Goal: Task Accomplishment & Management: Use online tool/utility

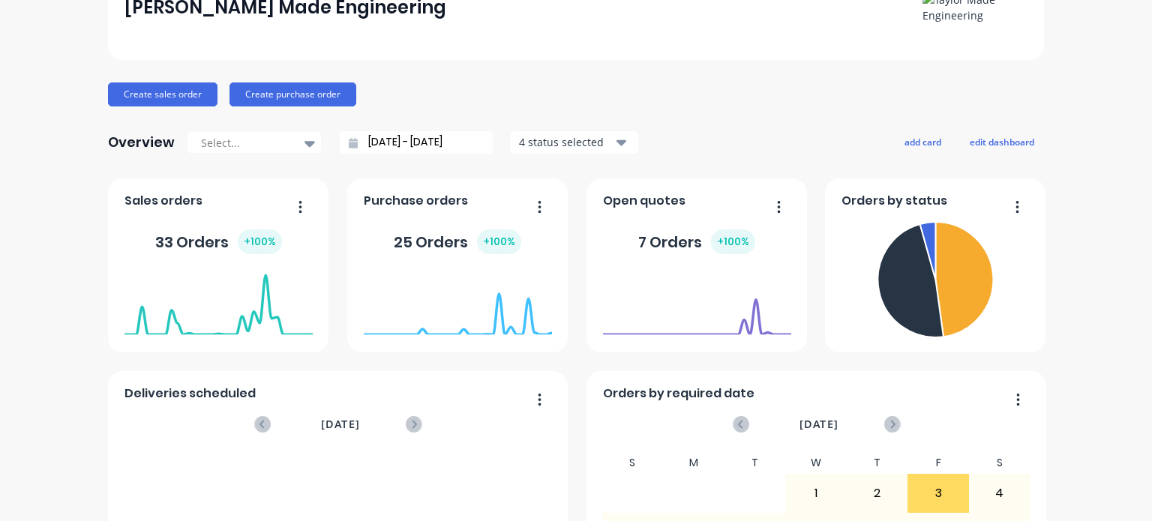
scroll to position [150, 0]
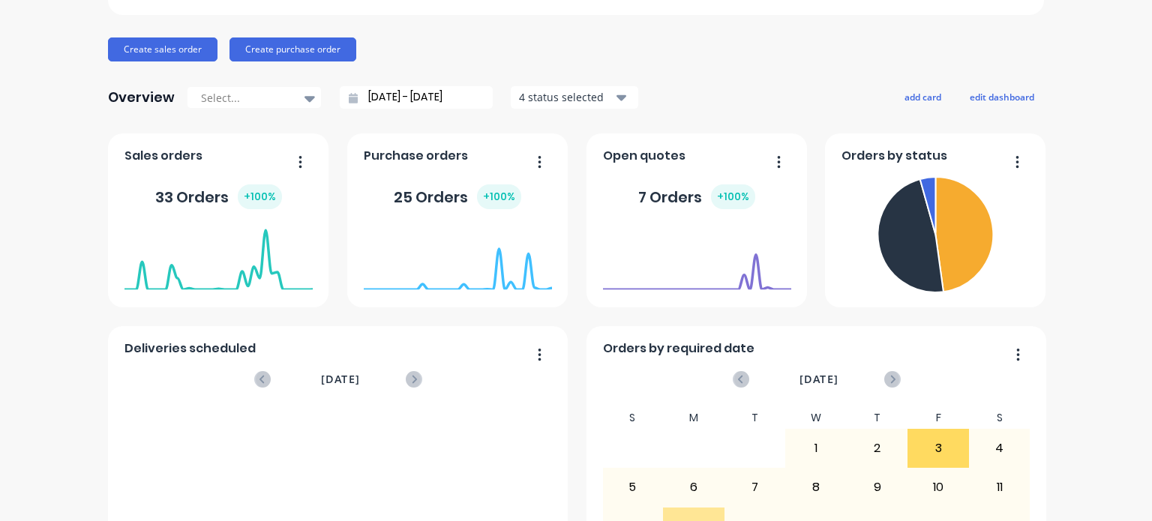
click at [205, 175] on div "33 Orders + 100 %" at bounding box center [219, 197] width 188 height 45
click at [299, 156] on icon "button" at bounding box center [301, 162] width 4 height 15
click at [25, 199] on div "[PERSON_NAME] Made Engineering Create sales order Create purchase order Overvie…" at bounding box center [576, 301] width 1152 height 783
click at [182, 269] on foreignobject at bounding box center [219, 259] width 188 height 64
click at [130, 168] on div "Sales orders" at bounding box center [167, 160] width 84 height 22
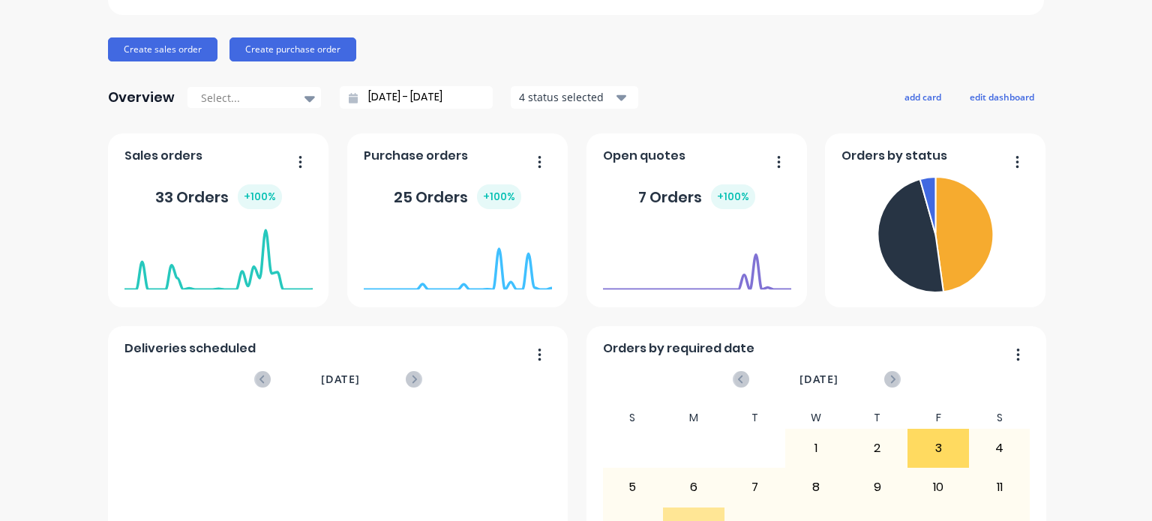
click at [134, 155] on span "Sales orders" at bounding box center [164, 156] width 78 height 18
click at [228, 149] on div "Sales orders" at bounding box center [219, 160] width 188 height 22
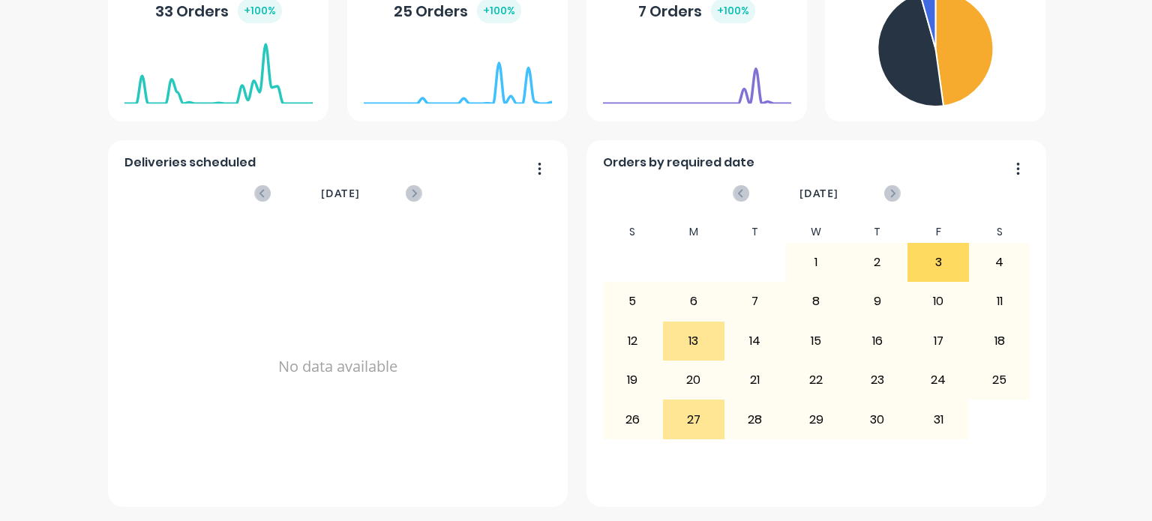
scroll to position [0, 0]
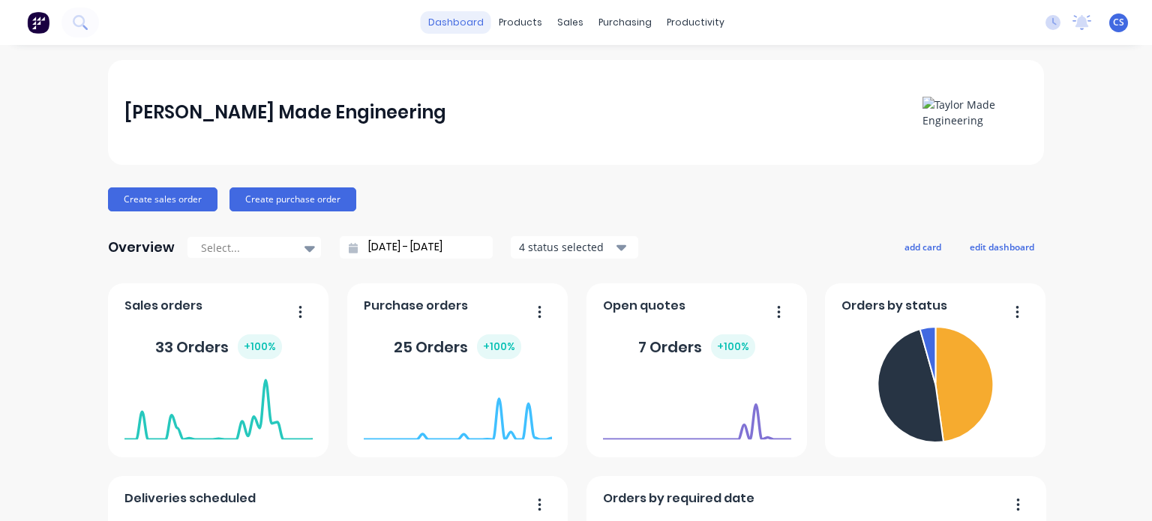
click at [465, 20] on link "dashboard" at bounding box center [456, 22] width 71 height 23
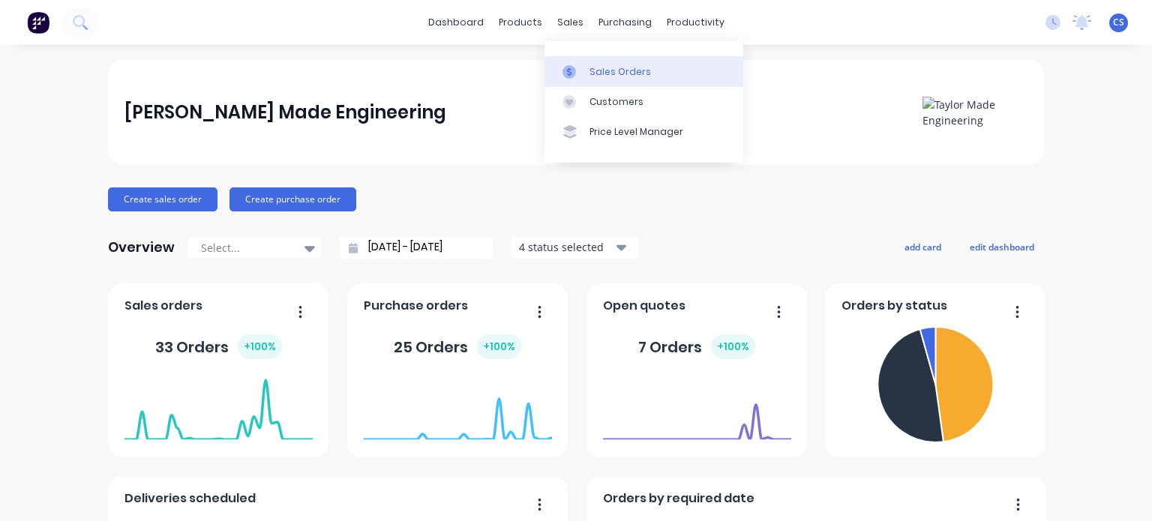
click at [595, 71] on div "Sales Orders" at bounding box center [621, 72] width 62 height 14
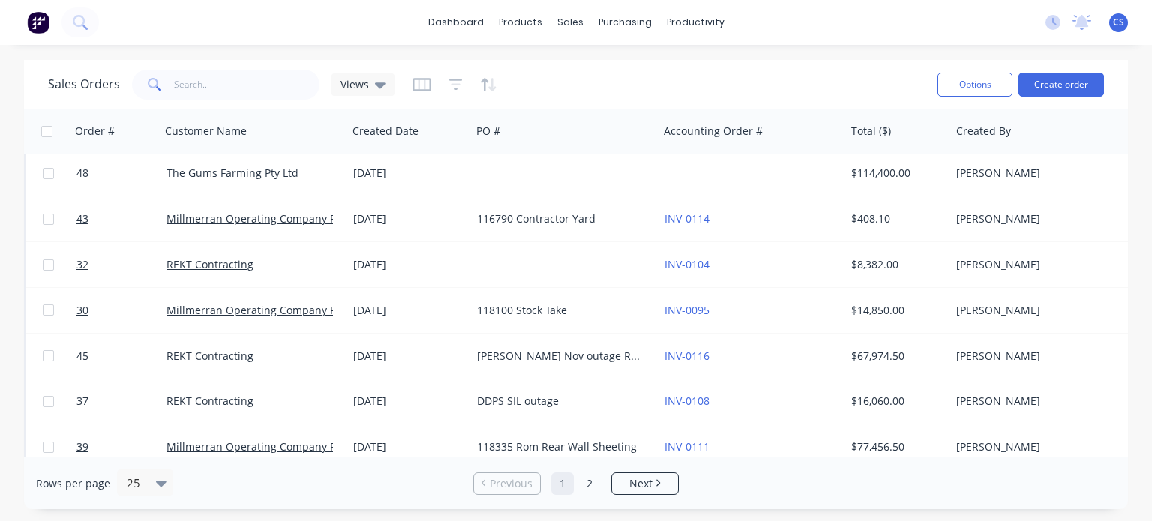
scroll to position [843, 0]
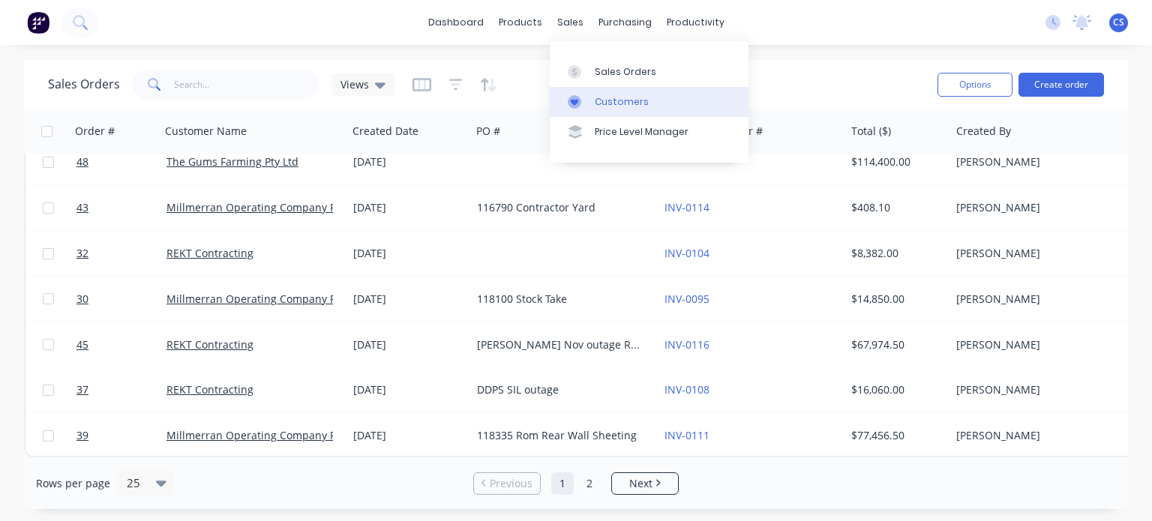
click at [610, 103] on div "Customers" at bounding box center [622, 102] width 54 height 14
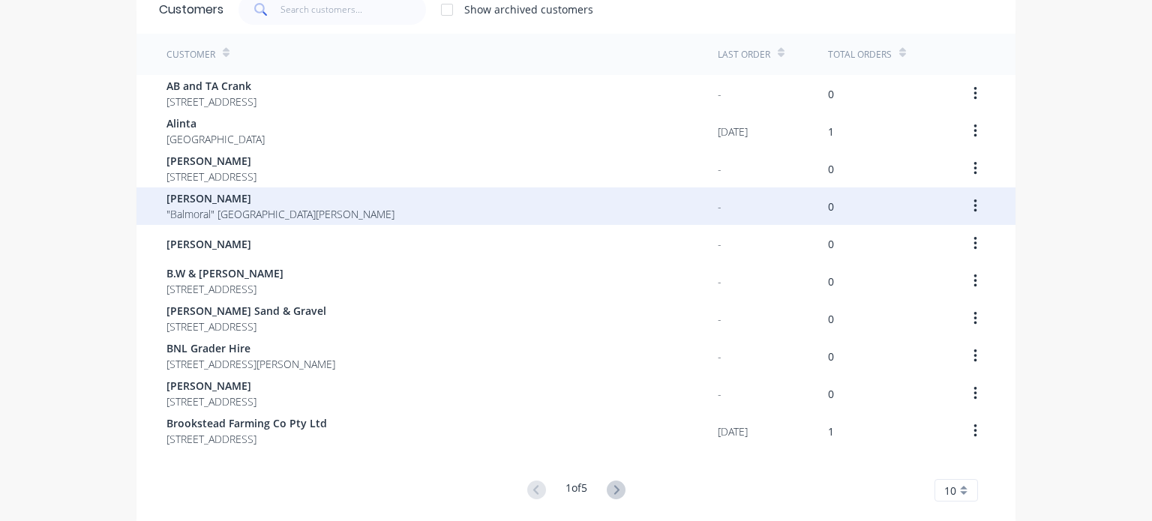
scroll to position [130, 0]
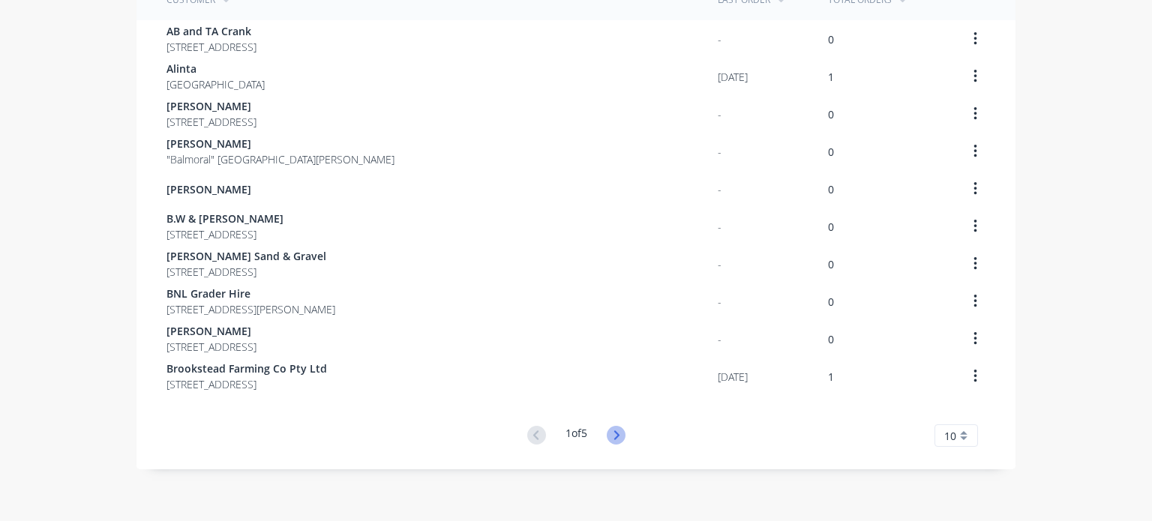
click at [616, 428] on icon at bounding box center [616, 435] width 19 height 19
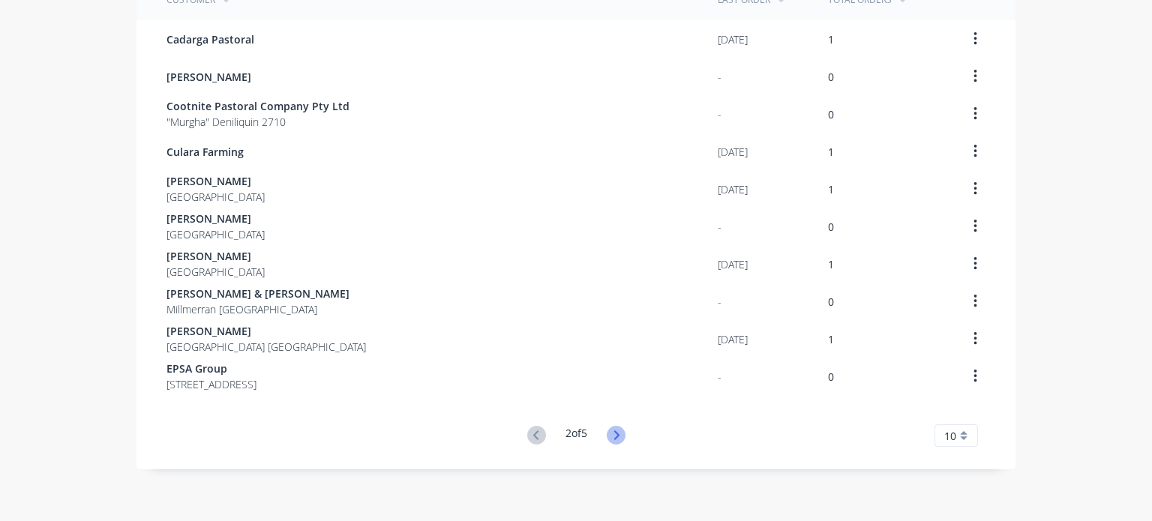
click at [612, 434] on icon at bounding box center [616, 435] width 19 height 19
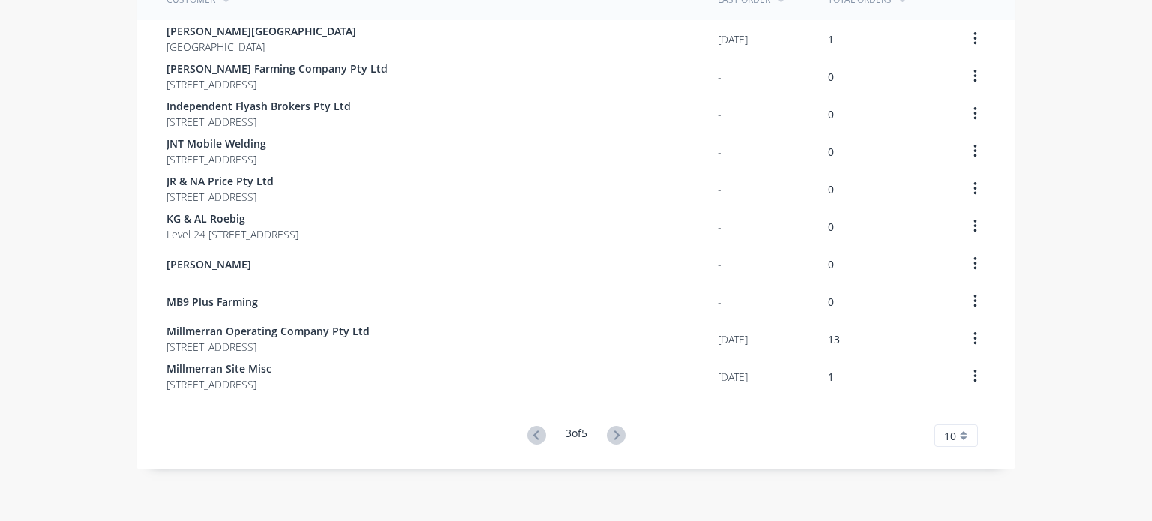
click at [612, 434] on icon at bounding box center [616, 435] width 19 height 19
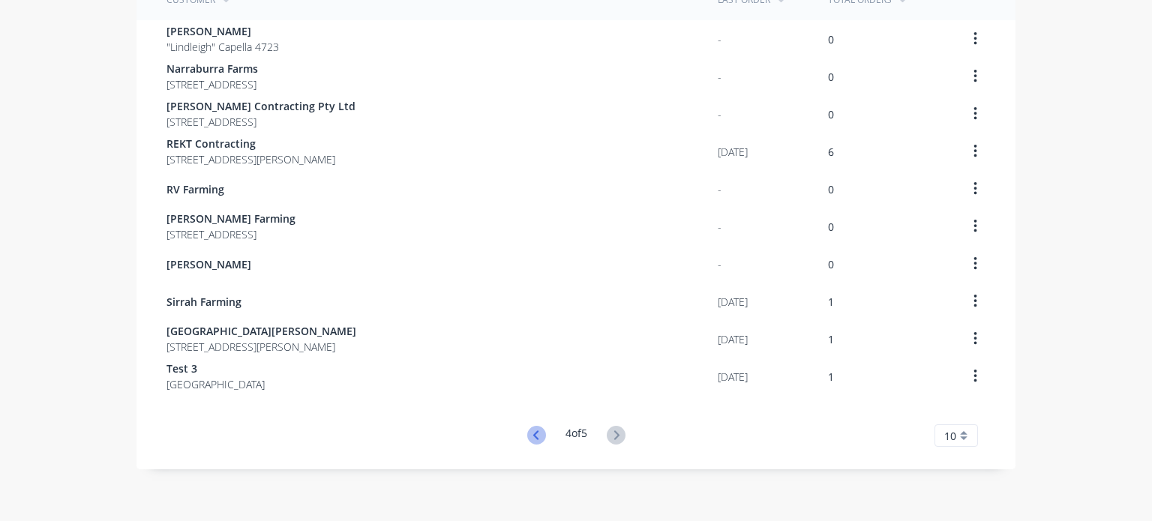
click at [533, 432] on icon at bounding box center [535, 435] width 5 height 9
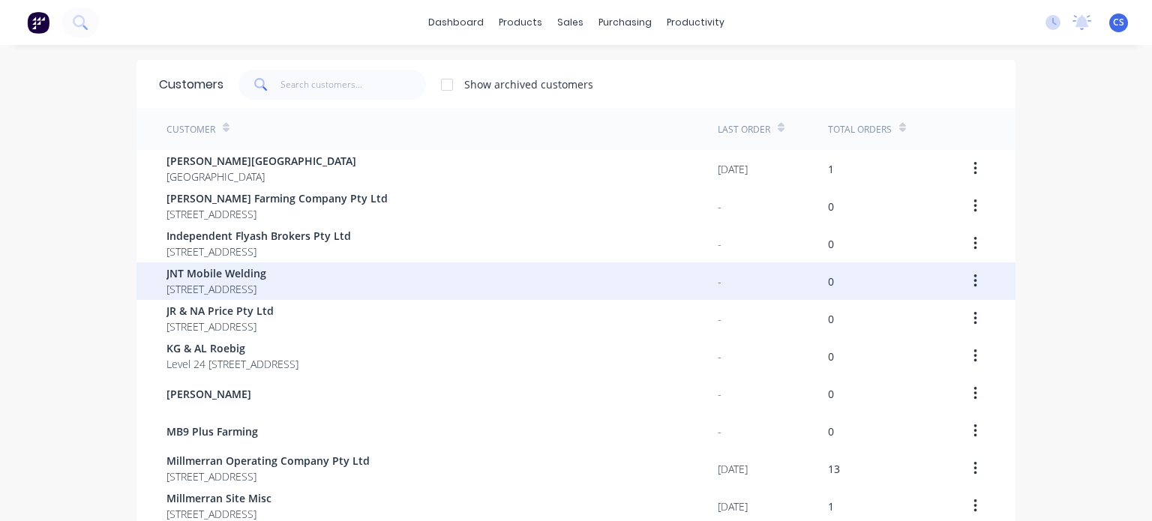
scroll to position [75, 0]
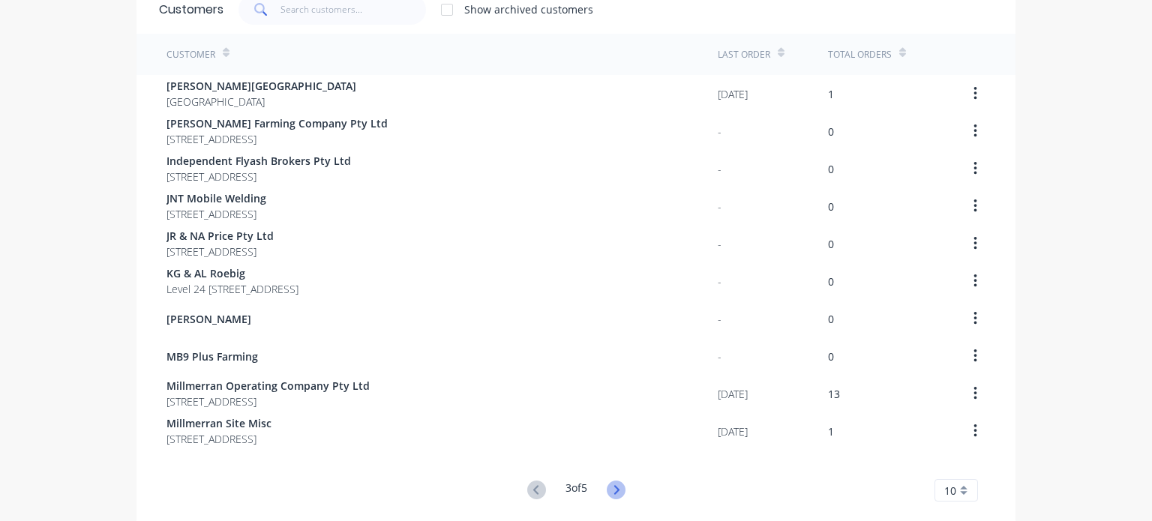
click at [614, 486] on icon at bounding box center [616, 489] width 5 height 9
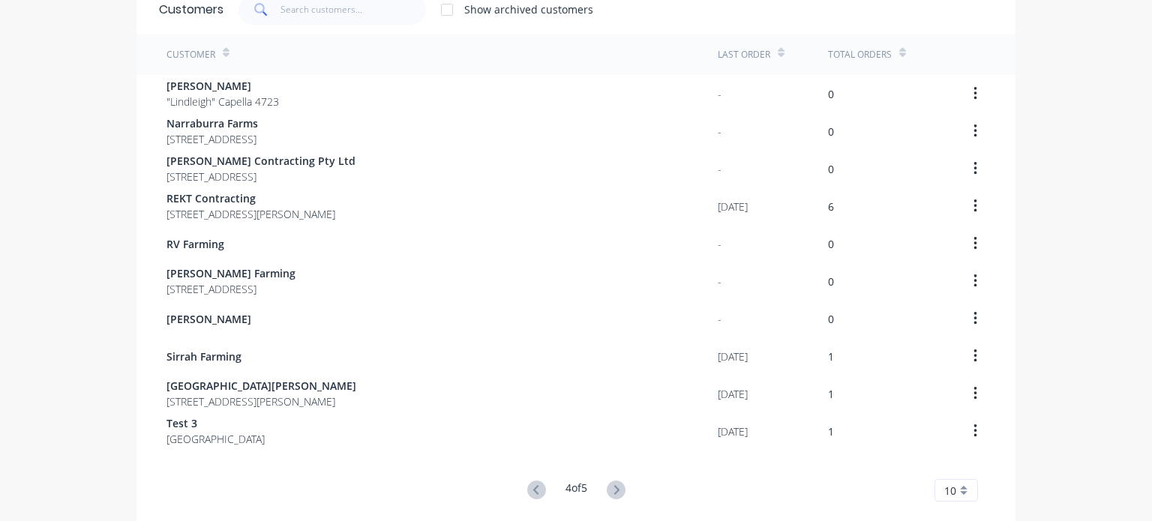
click at [614, 486] on icon at bounding box center [616, 489] width 5 height 9
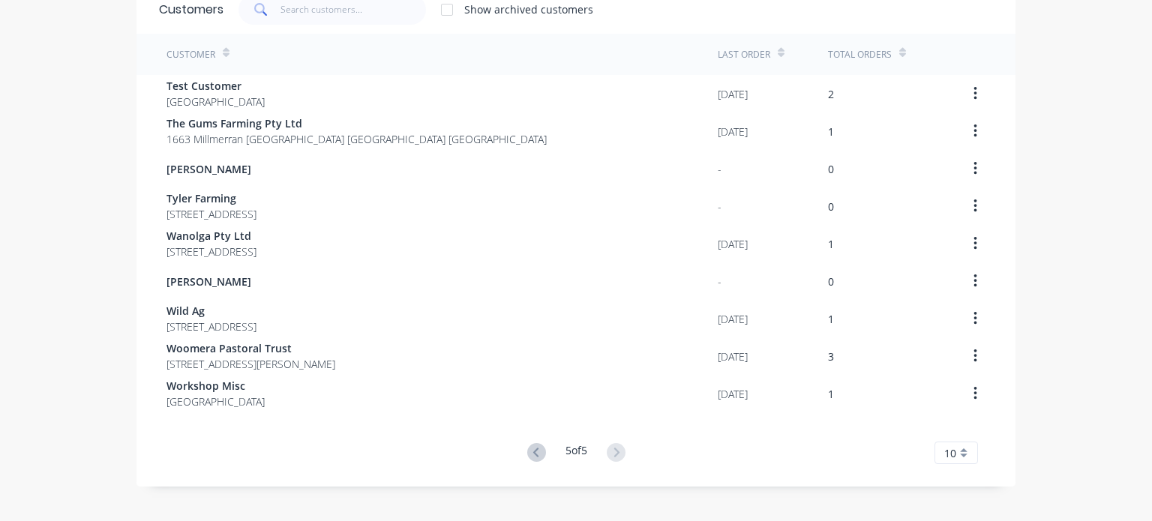
scroll to position [0, 0]
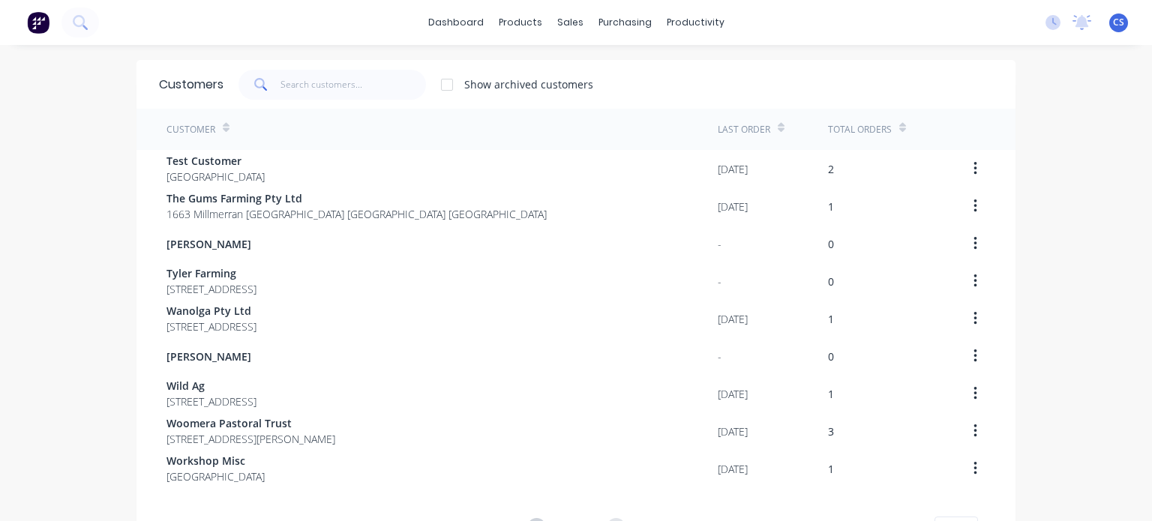
click at [63, 204] on div "Customers Show archived customers Customer Last Order Total Orders Test Custome…" at bounding box center [576, 329] width 1152 height 539
click at [711, 76] on div "Workflow" at bounding box center [716, 72] width 45 height 14
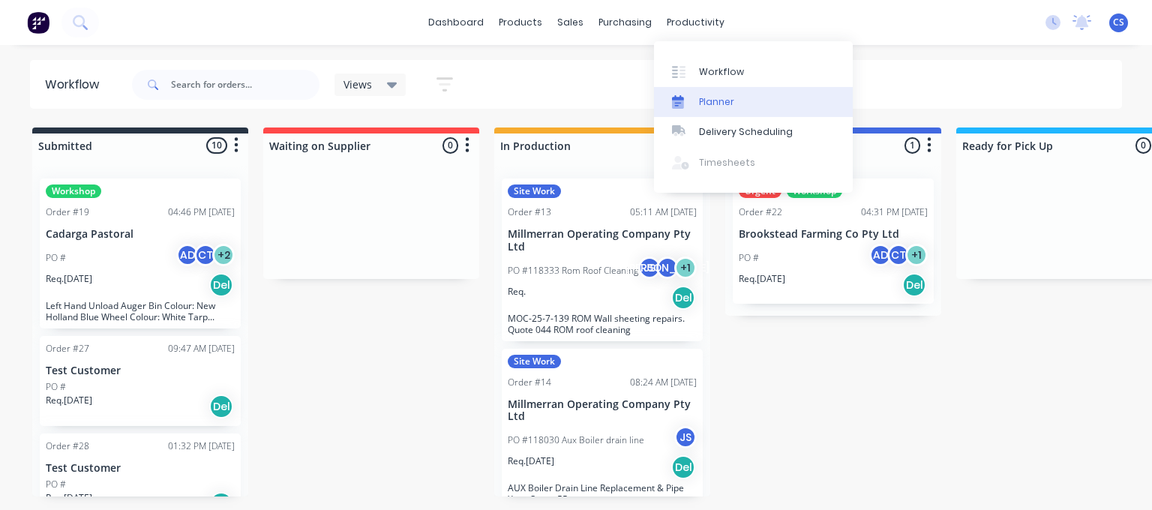
click at [722, 113] on link "Planner" at bounding box center [753, 102] width 199 height 30
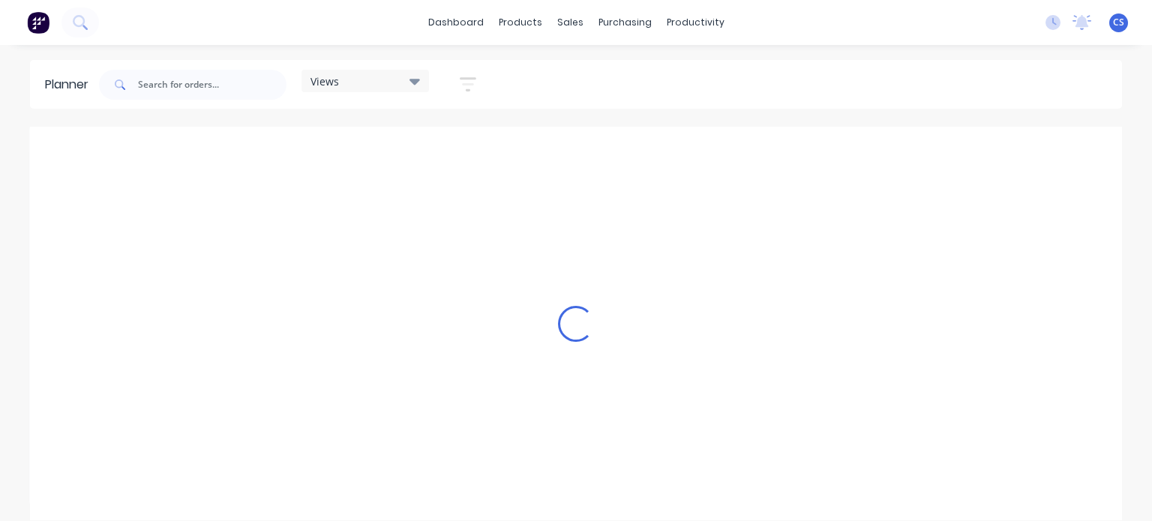
scroll to position [0, 3601]
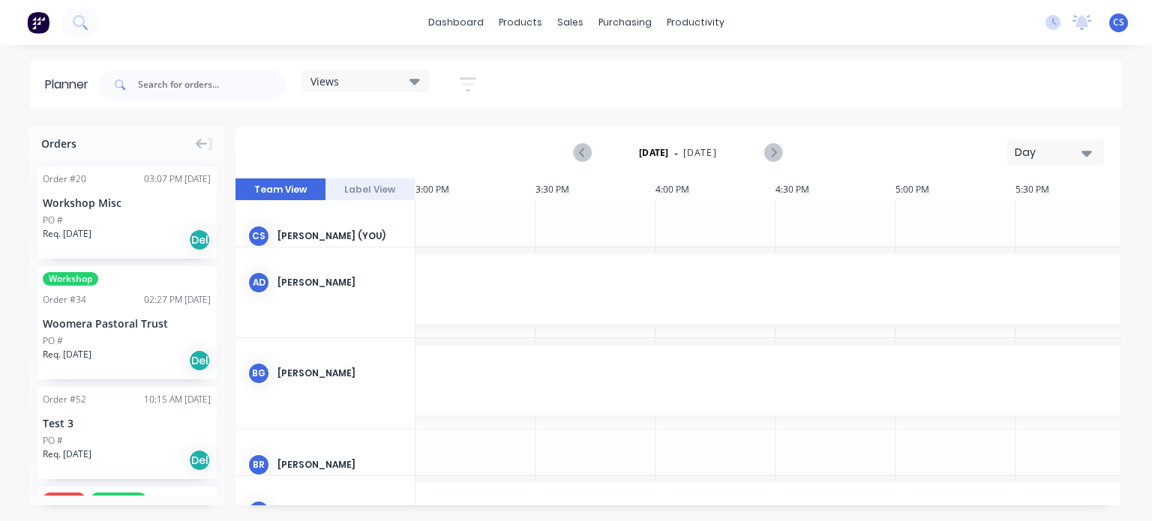
click at [1033, 145] on div "Day" at bounding box center [1049, 153] width 69 height 16
click at [1015, 229] on div "Week" at bounding box center [1028, 223] width 149 height 30
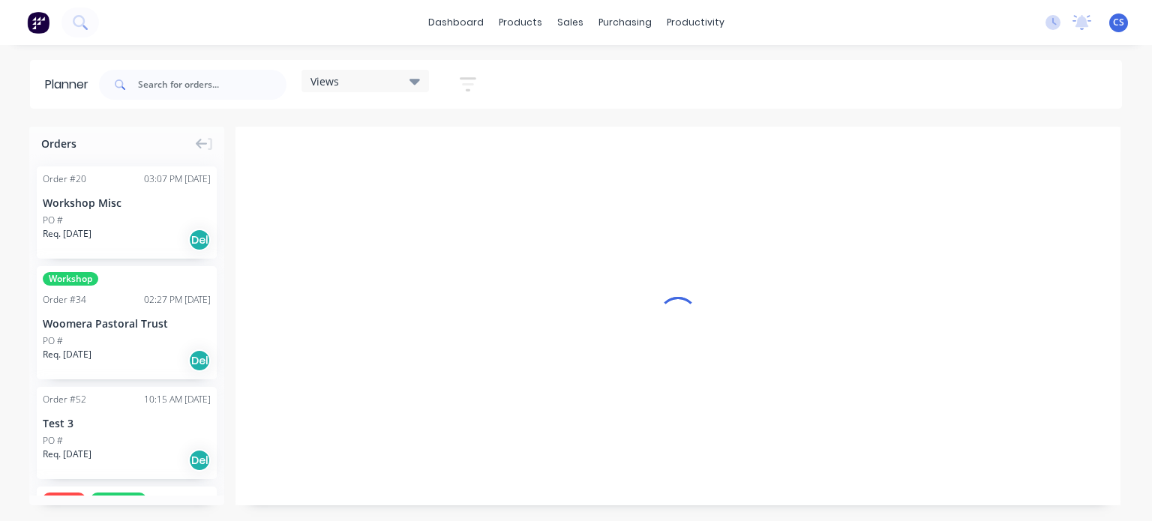
scroll to position [0, 0]
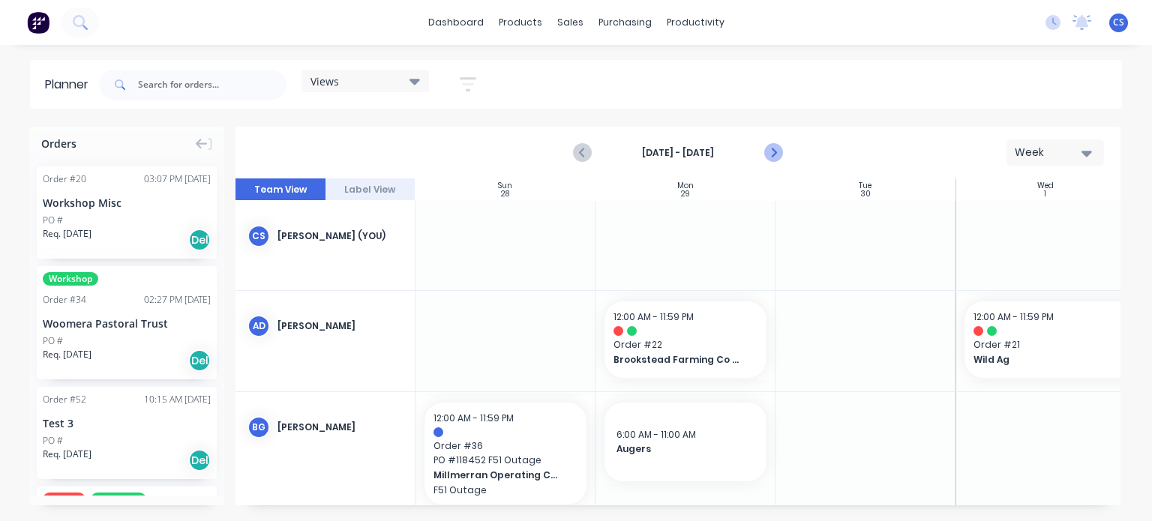
click at [777, 152] on icon "Next page" at bounding box center [773, 153] width 18 height 18
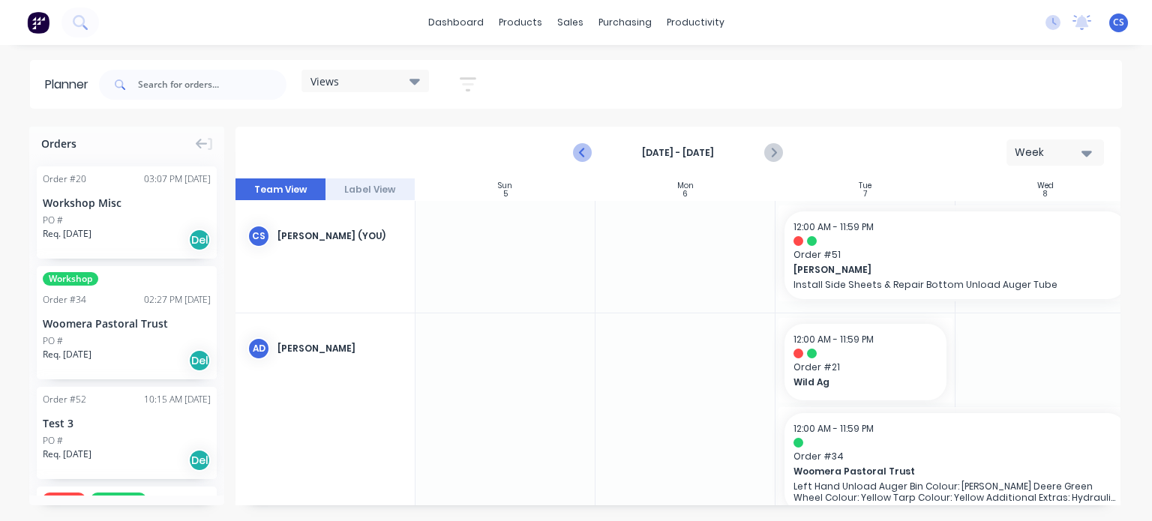
click at [583, 149] on icon "Previous page" at bounding box center [583, 153] width 7 height 12
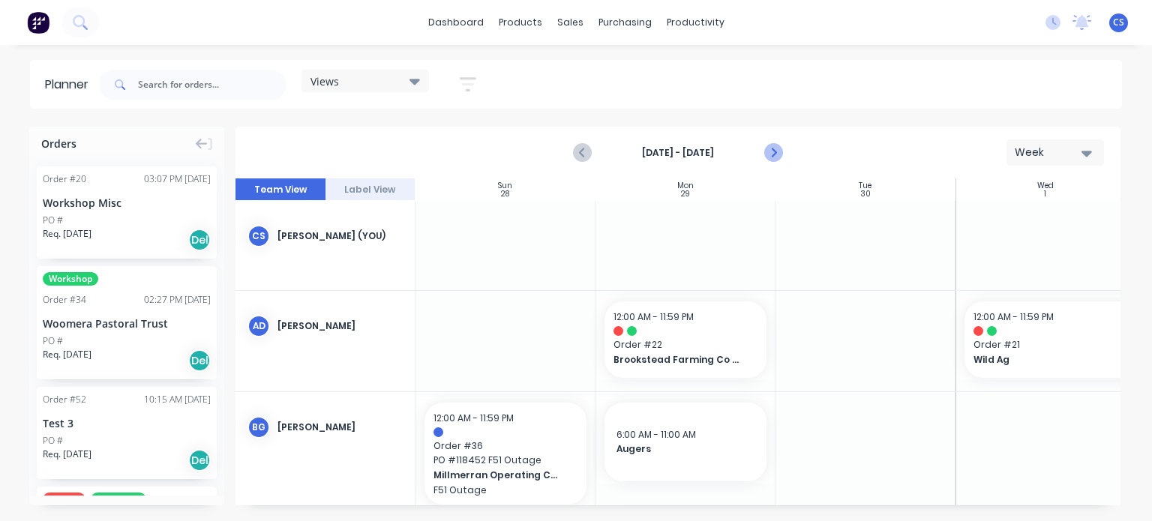
click at [764, 152] on icon "Next page" at bounding box center [773, 153] width 18 height 18
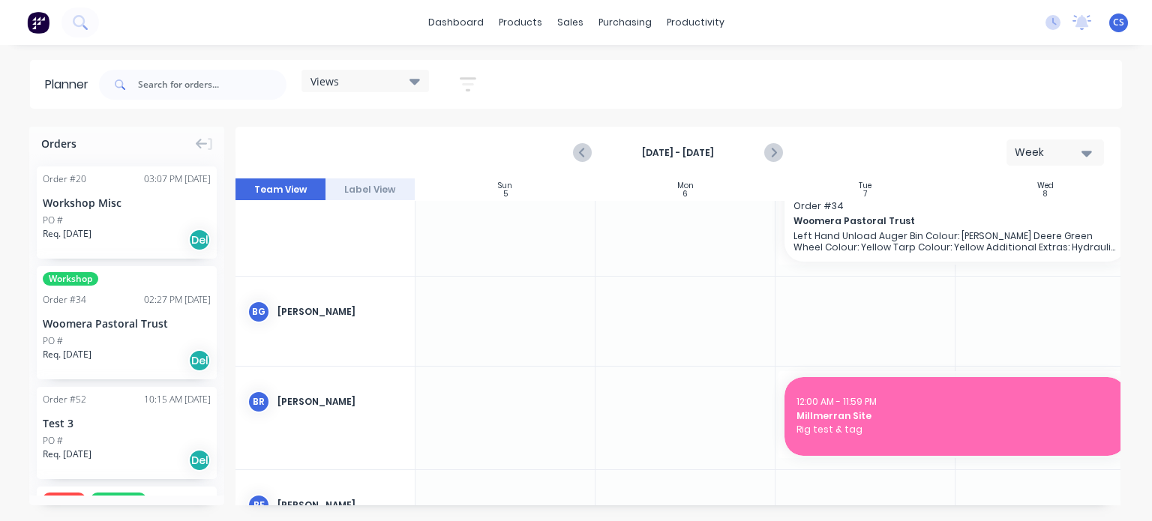
scroll to position [225, 0]
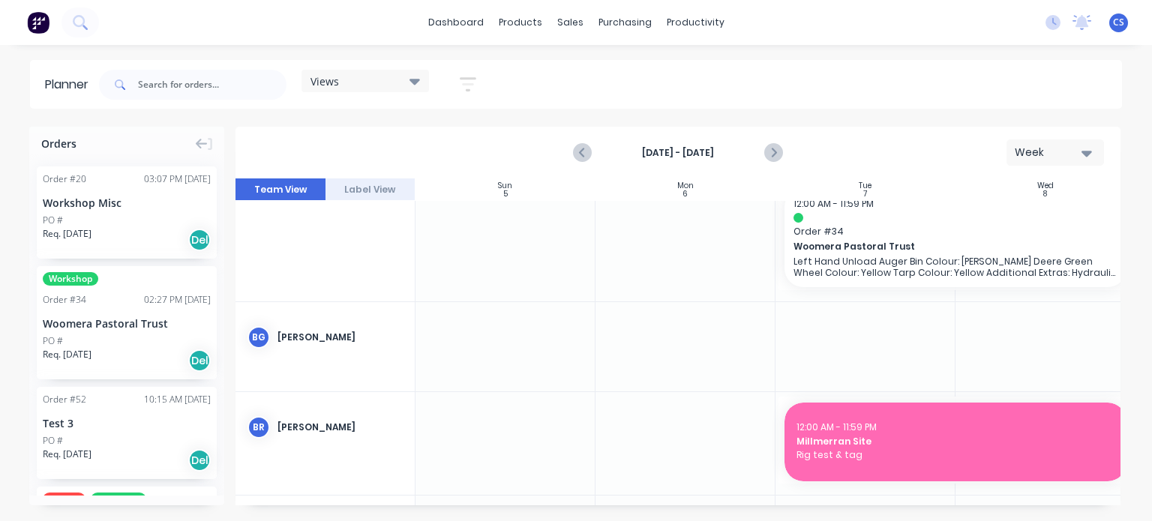
click at [877, 341] on div at bounding box center [866, 346] width 180 height 89
click at [874, 341] on div at bounding box center [866, 346] width 180 height 89
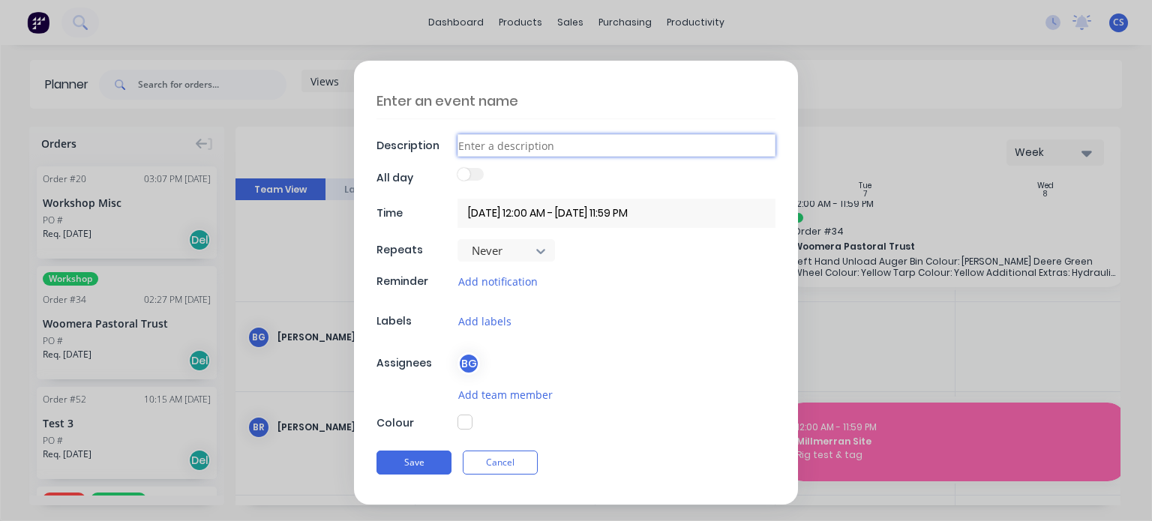
click at [540, 145] on input at bounding box center [617, 145] width 318 height 23
type textarea "x"
click at [495, 100] on textarea at bounding box center [576, 100] width 399 height 35
click at [495, 99] on textarea at bounding box center [576, 100] width 399 height 35
type textarea "A"
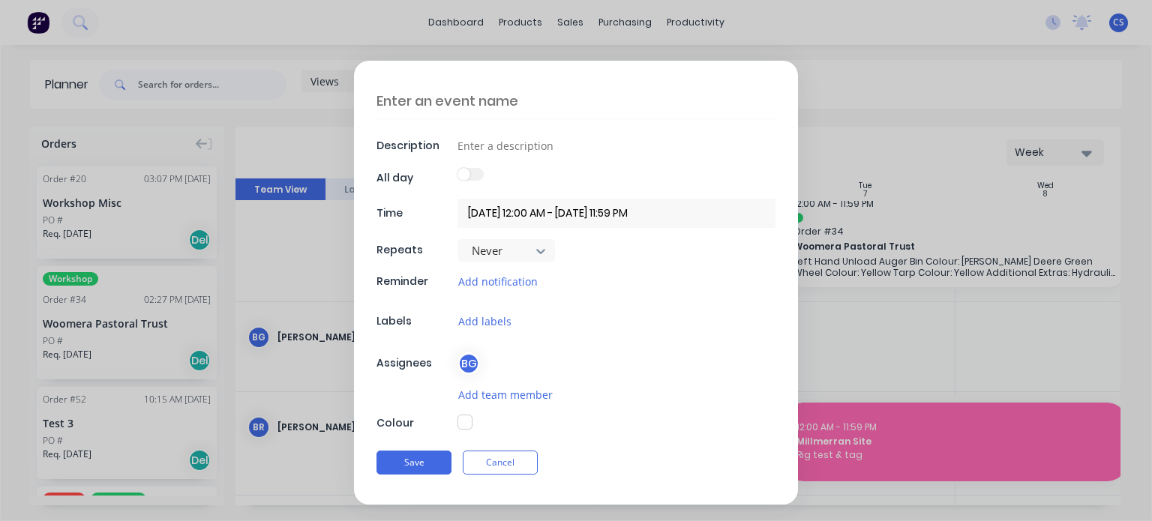
type textarea "x"
type textarea "Au"
type textarea "x"
type textarea "Aug"
type textarea "x"
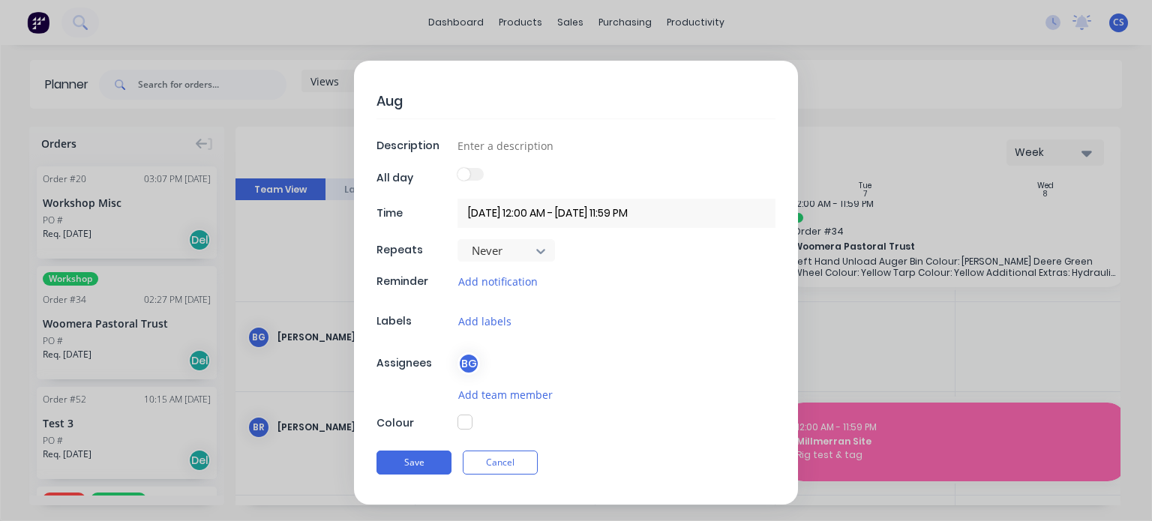
type textarea "Auge"
type textarea "x"
type textarea "Auger"
type textarea "x"
type textarea "Augers"
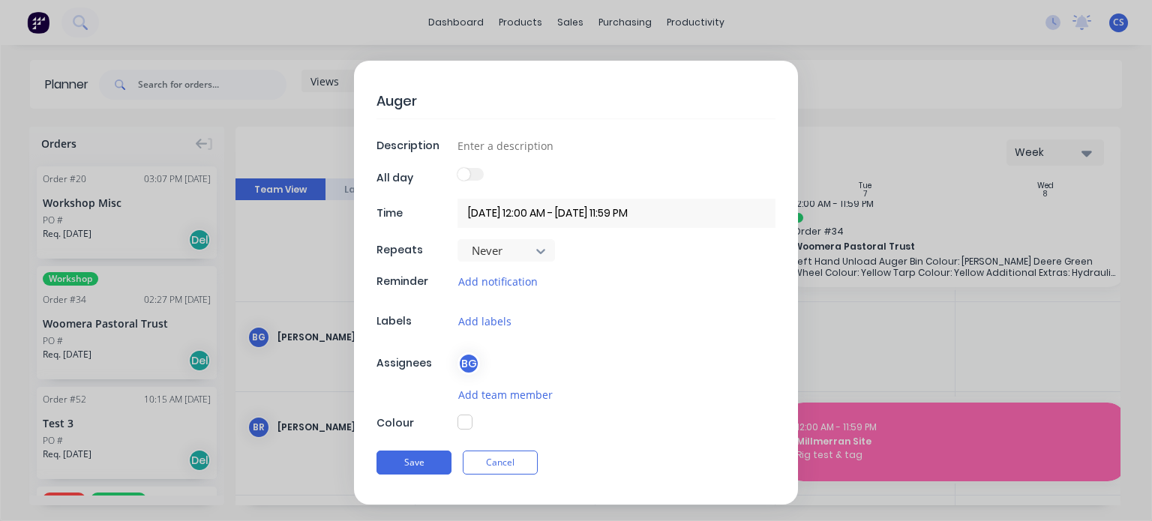
type textarea "x"
type textarea "Augers"
type textarea "x"
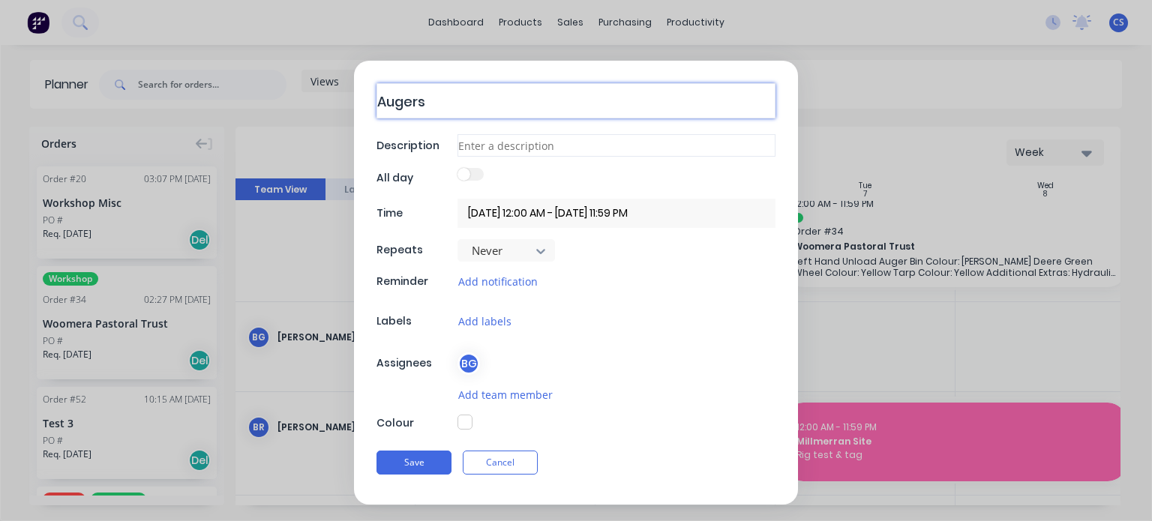
type textarea "Augers"
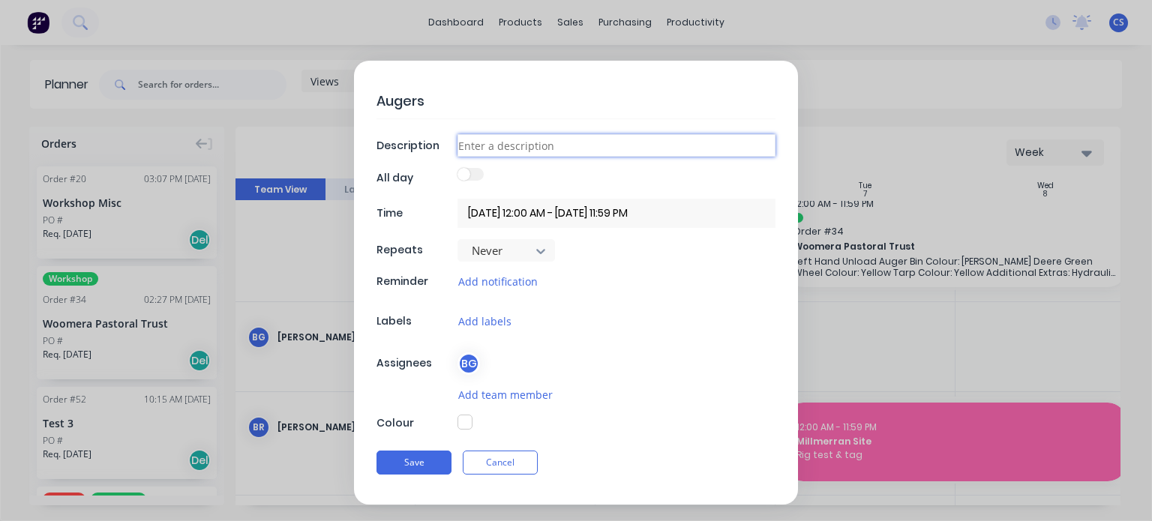
type textarea "x"
click at [499, 155] on input at bounding box center [617, 145] width 318 height 23
type input "W"
type textarea "x"
type input "Wo"
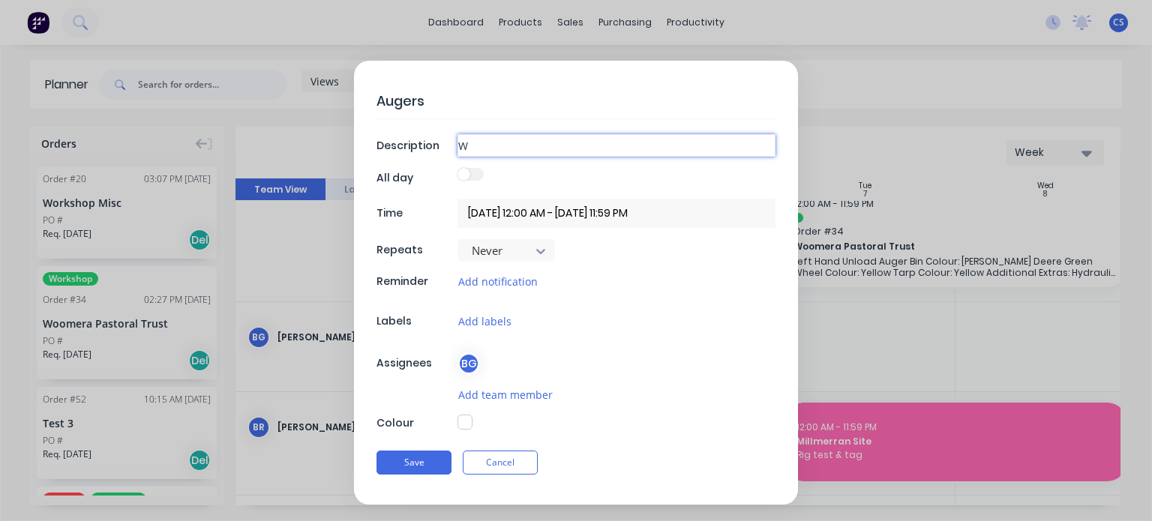
type textarea "x"
type input "Woo"
type textarea "x"
type input "Woom"
type textarea "x"
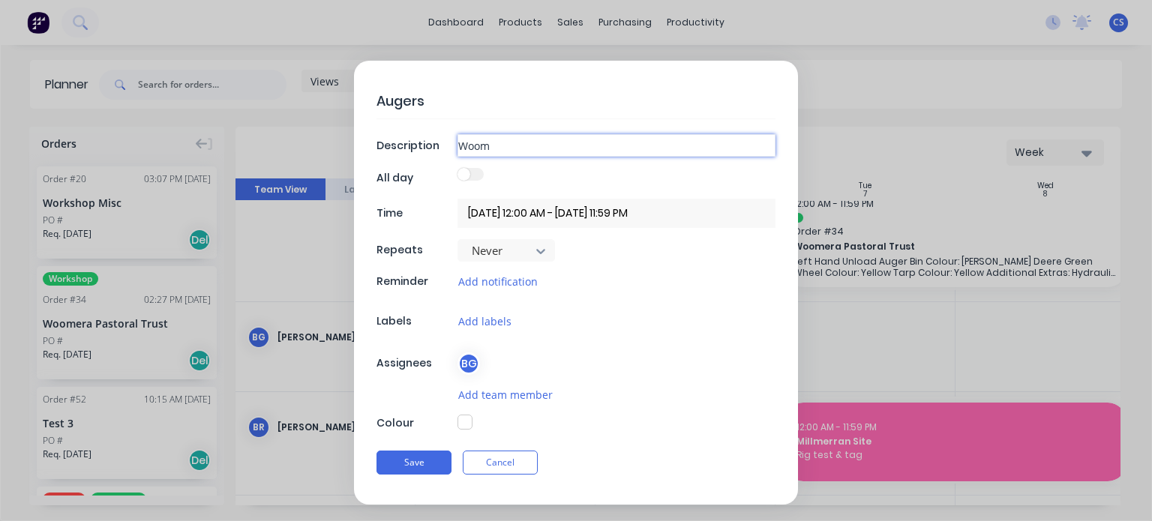
type input "Woome"
type textarea "x"
type input "[PERSON_NAME]"
type textarea "x"
type input "Woomera"
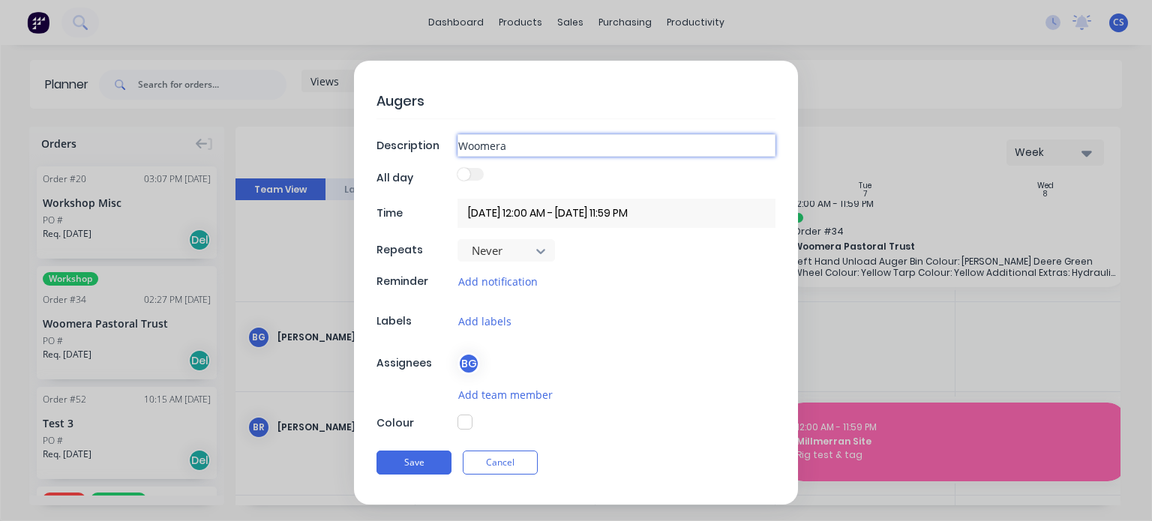
type textarea "x"
type input "Woomera"
type textarea "x"
type input "Woomera c"
type textarea "x"
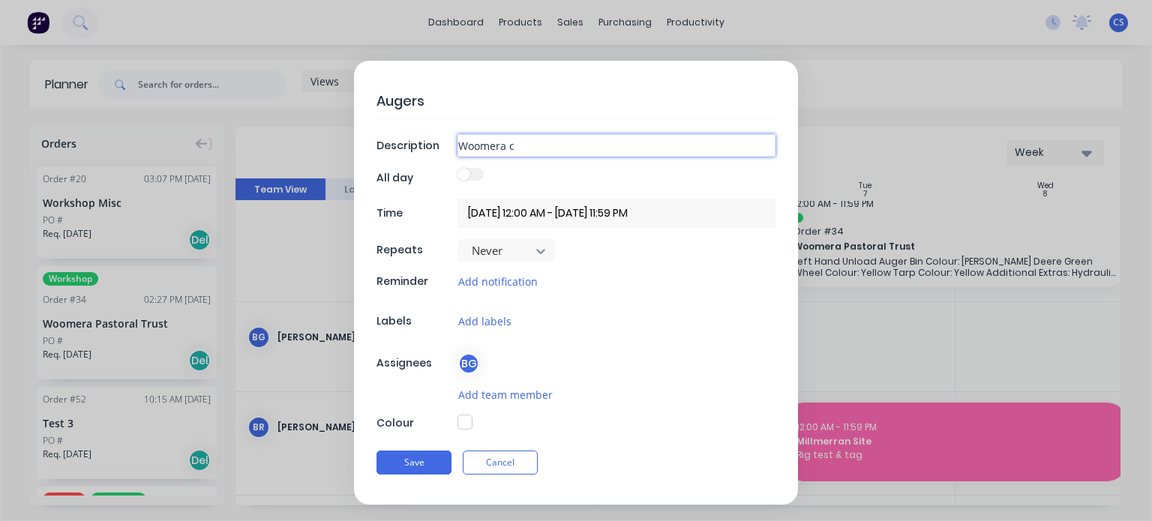
type input "Woomera cr"
type textarea "x"
type input "Woomera cro"
type textarea "x"
type input "Woomera cros"
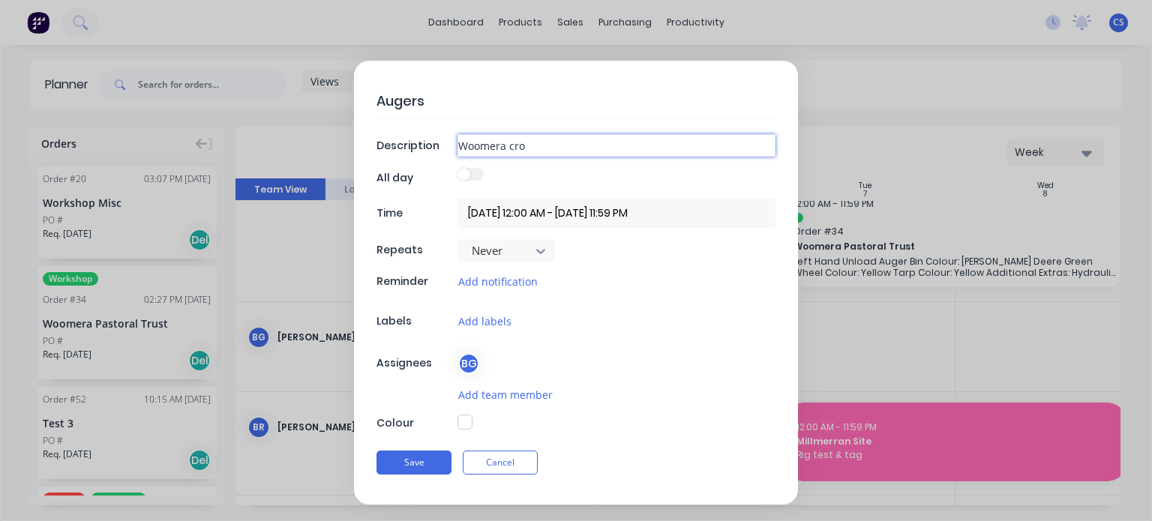
type textarea "x"
type input "Woomera cross"
type textarea "x"
type input "Woomera cross"
type textarea "x"
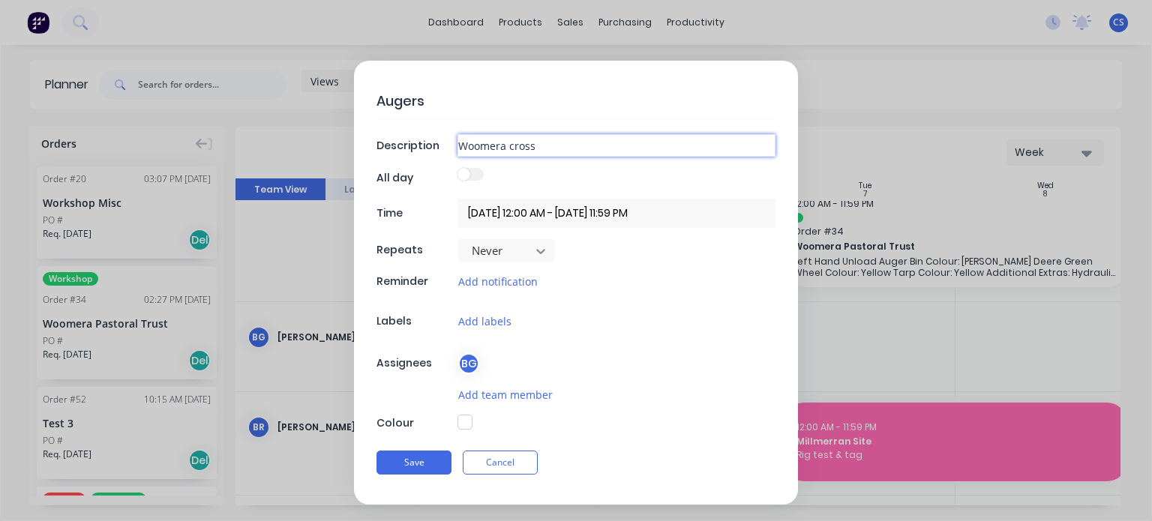
type input "Woomera cross a"
type textarea "x"
type input "Woomera cross au"
type textarea "x"
type input "Woomera cross aug"
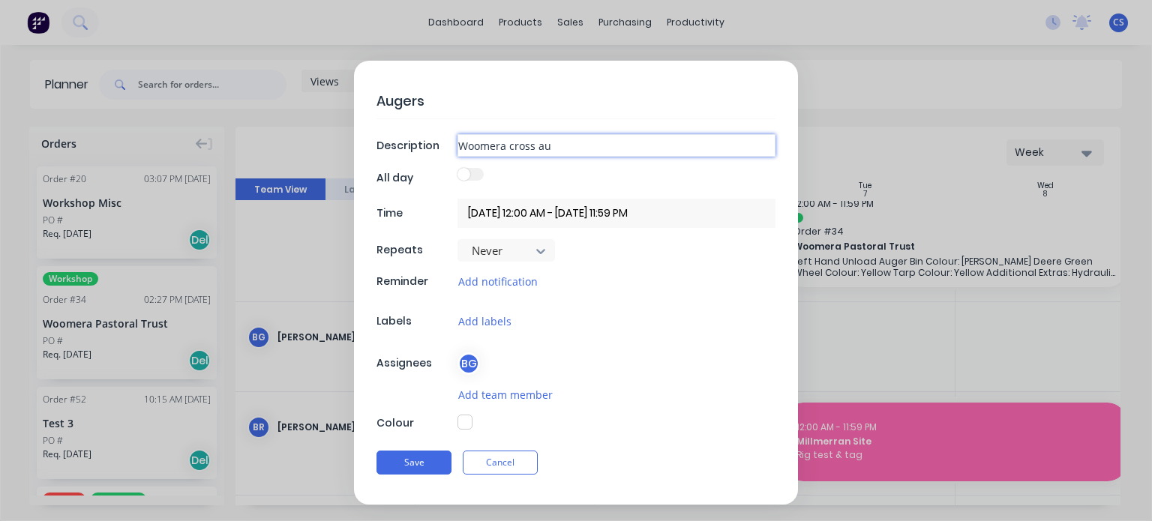
type textarea "x"
type input "Woomera cross auge"
type textarea "x"
type input "Woomera cross auger"
type textarea "x"
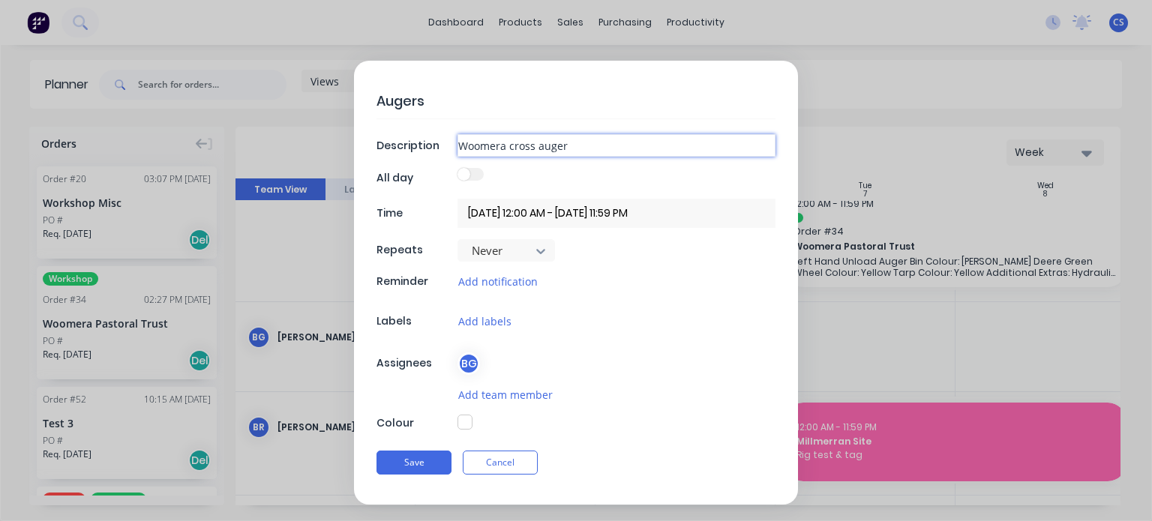
type input "Woomera cross augers"
type textarea "x"
type input "Woomera cross augers"
click at [377, 451] on button "Save" at bounding box center [414, 463] width 75 height 24
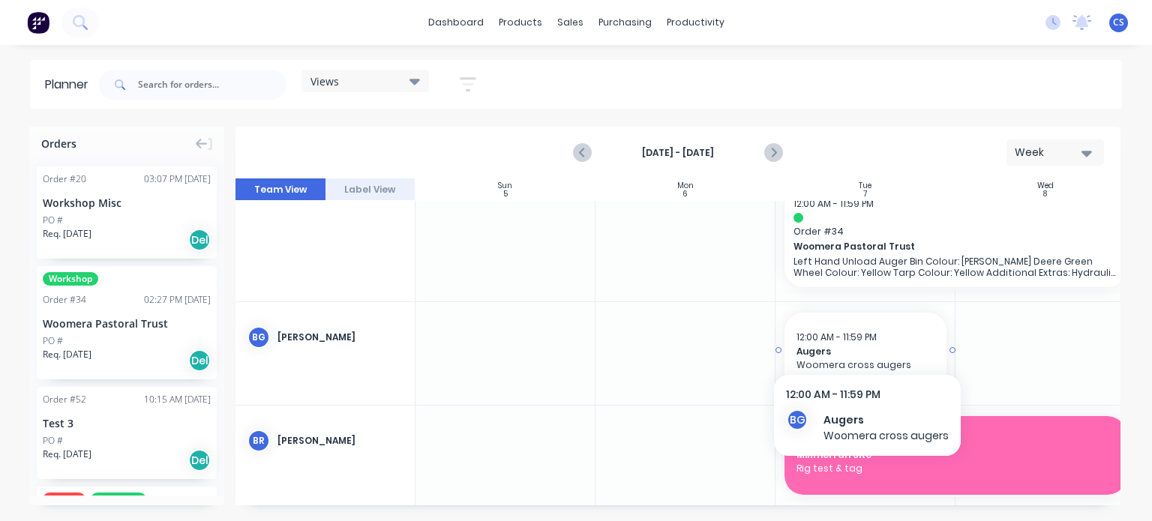
click at [865, 341] on span "12:00 AM - 11:59 PM" at bounding box center [837, 337] width 80 height 13
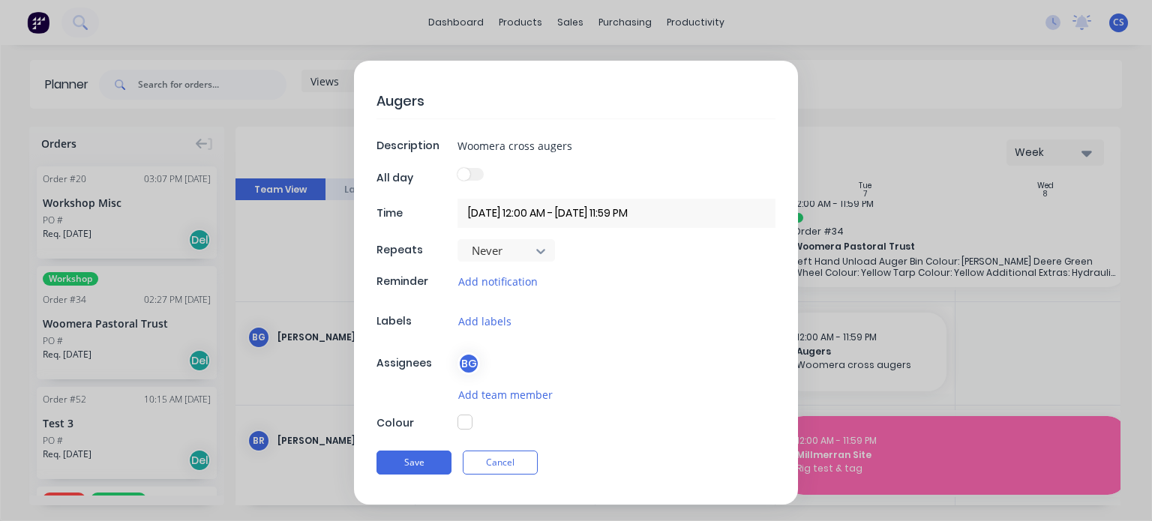
click at [546, 215] on input "[DATE] 12:00 AM - [DATE] 11:59 PM" at bounding box center [617, 213] width 318 height 29
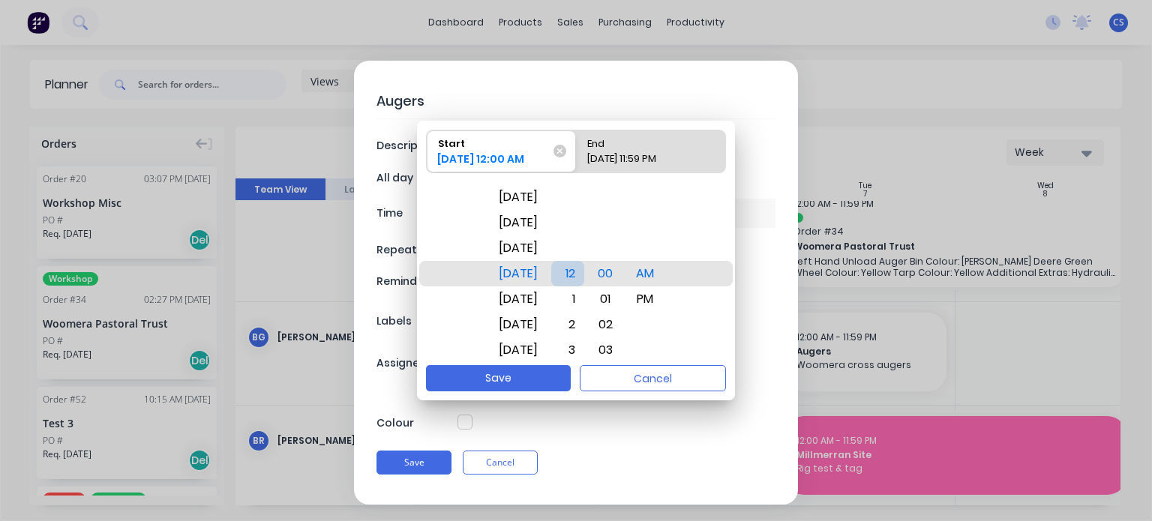
click at [582, 270] on div "12" at bounding box center [567, 274] width 33 height 26
click at [531, 371] on button "Save" at bounding box center [498, 378] width 145 height 26
type textarea "x"
type input "[DATE] 6:00 AM - [DATE] 11:59 PM"
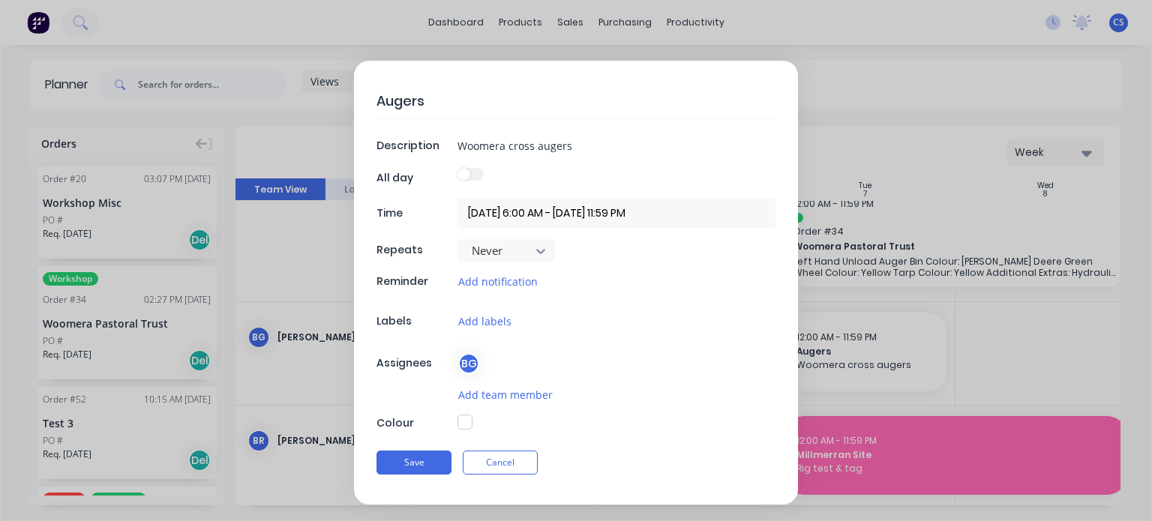
click at [640, 220] on input "[DATE] 6:00 AM - [DATE] 11:59 PM" at bounding box center [617, 213] width 318 height 29
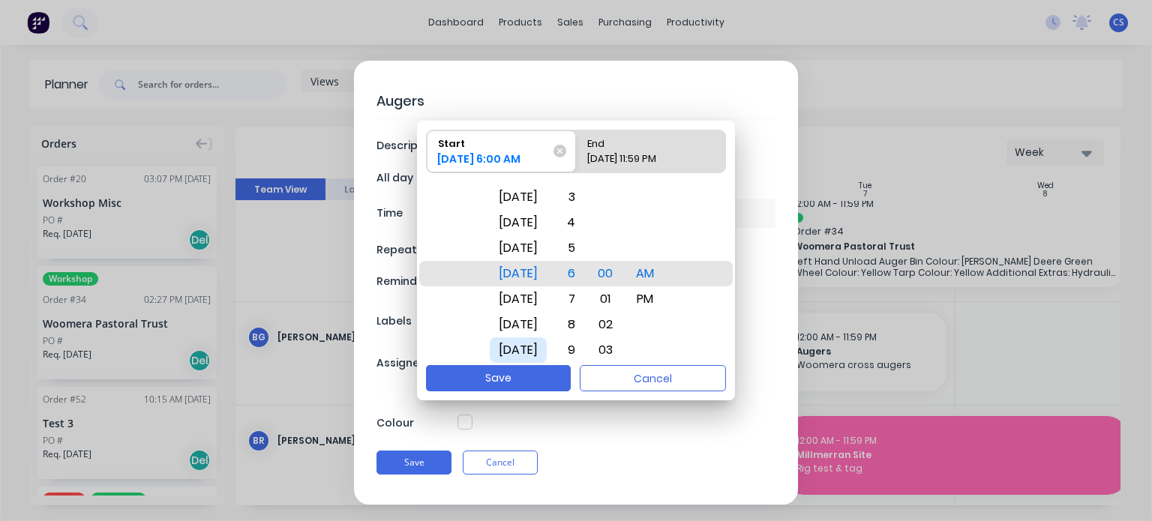
click at [541, 344] on div "[DATE]" at bounding box center [518, 351] width 57 height 26
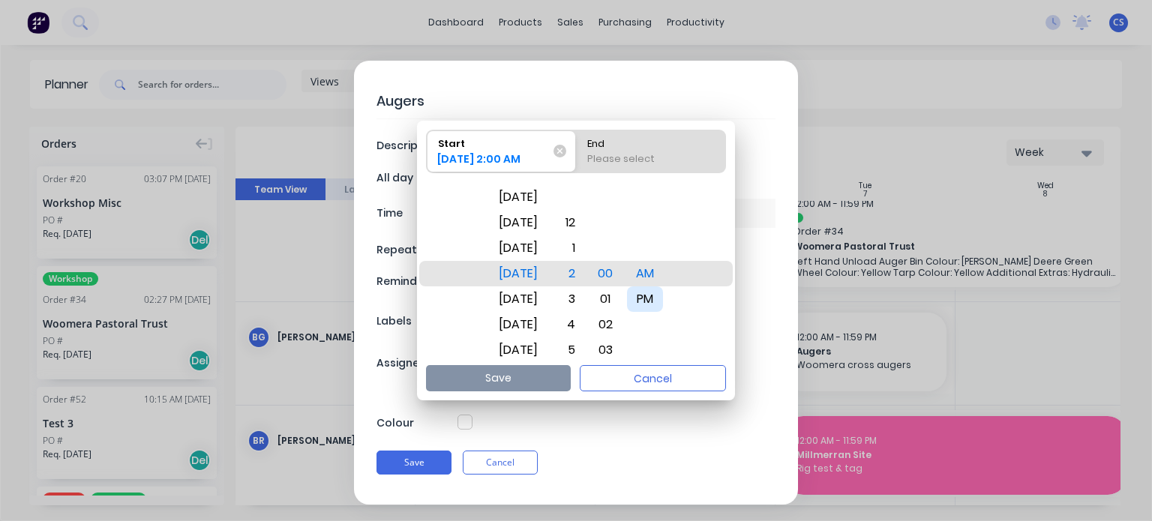
click at [663, 295] on div "PM" at bounding box center [645, 300] width 36 height 26
click at [617, 146] on div "End" at bounding box center [651, 141] width 140 height 21
click at [577, 146] on input "End Please select" at bounding box center [576, 152] width 1 height 42
radio input "true"
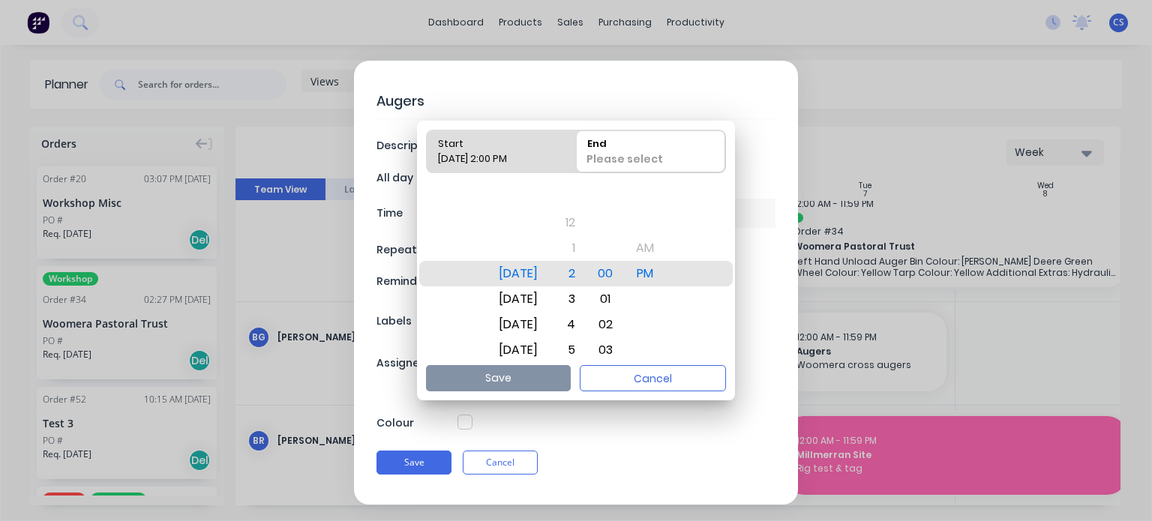
click at [632, 478] on div "Save Cancel" at bounding box center [576, 462] width 399 height 39
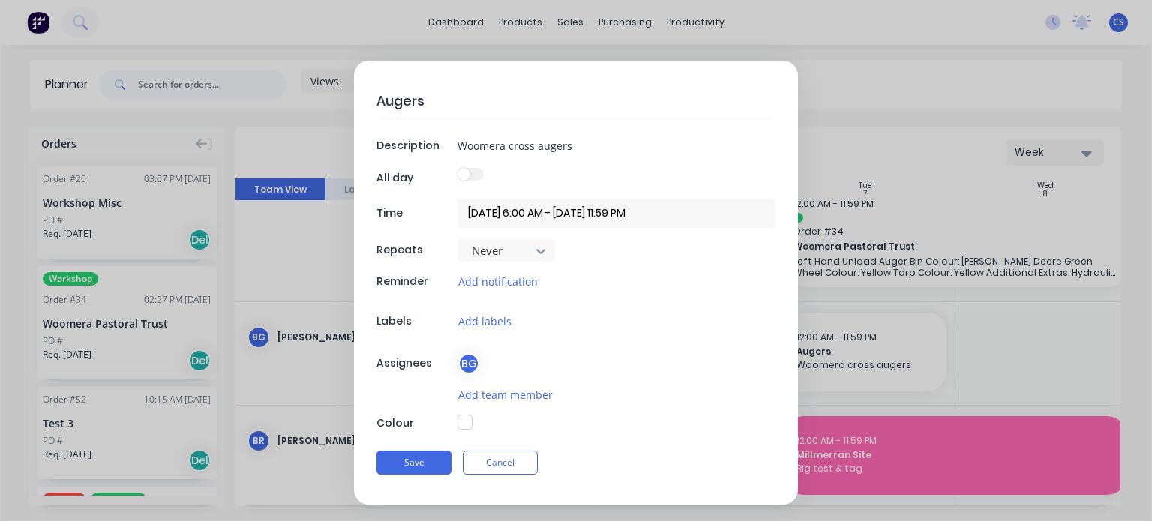
drag, startPoint x: 682, startPoint y: 212, endPoint x: 431, endPoint y: 230, distance: 252.0
click at [441, 230] on div "Augers Description Woomera cross augers All day Time [DATE] 6:00 AM - [DATE] 11…" at bounding box center [576, 283] width 444 height 444
drag, startPoint x: 696, startPoint y: 419, endPoint x: 785, endPoint y: 442, distance: 92.1
click at [696, 421] on div at bounding box center [617, 423] width 318 height 17
click at [429, 461] on button "Save" at bounding box center [414, 463] width 75 height 24
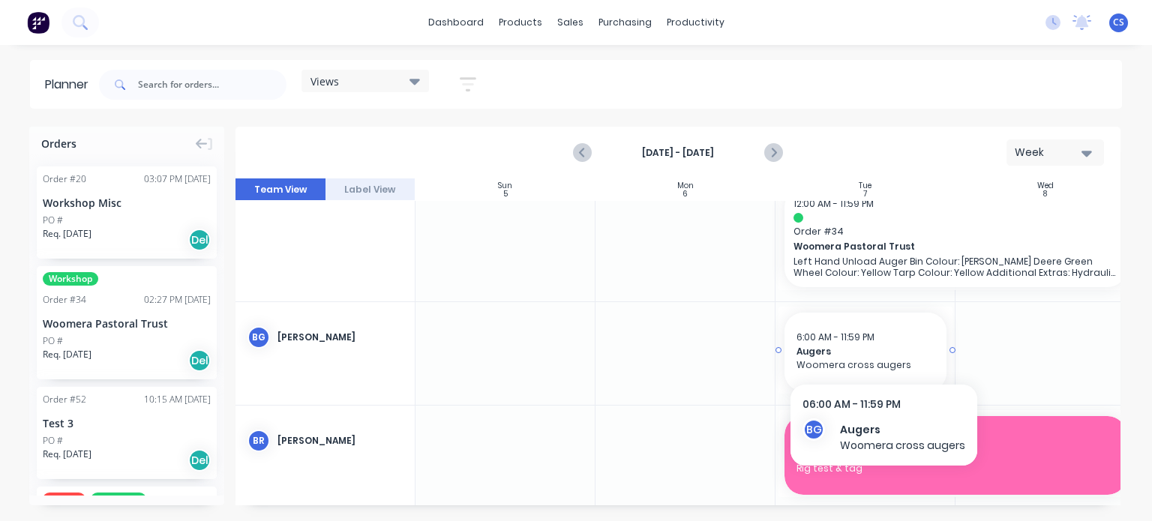
click at [883, 350] on span "Augers" at bounding box center [866, 352] width 138 height 14
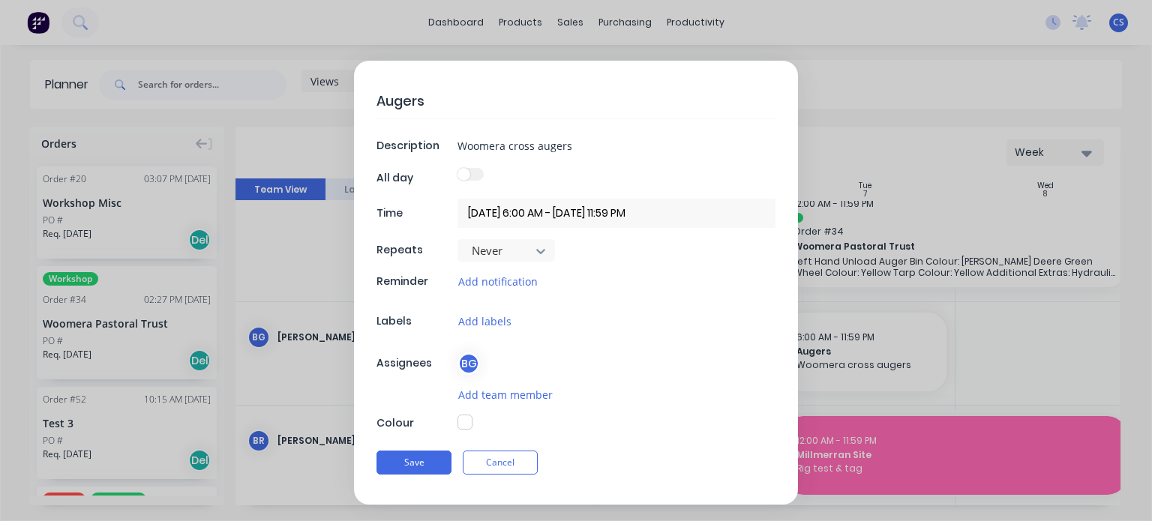
click at [883, 350] on form "Augers Description Woomera cross augers All day Time [DATE] 6:00 AM - [DATE] 11…" at bounding box center [576, 283] width 1121 height 444
click at [281, 476] on form "Augers Description Woomera cross augers All day Time [DATE] 6:00 AM - [DATE] 11…" at bounding box center [576, 283] width 1121 height 444
click at [479, 458] on button "Cancel" at bounding box center [500, 463] width 75 height 24
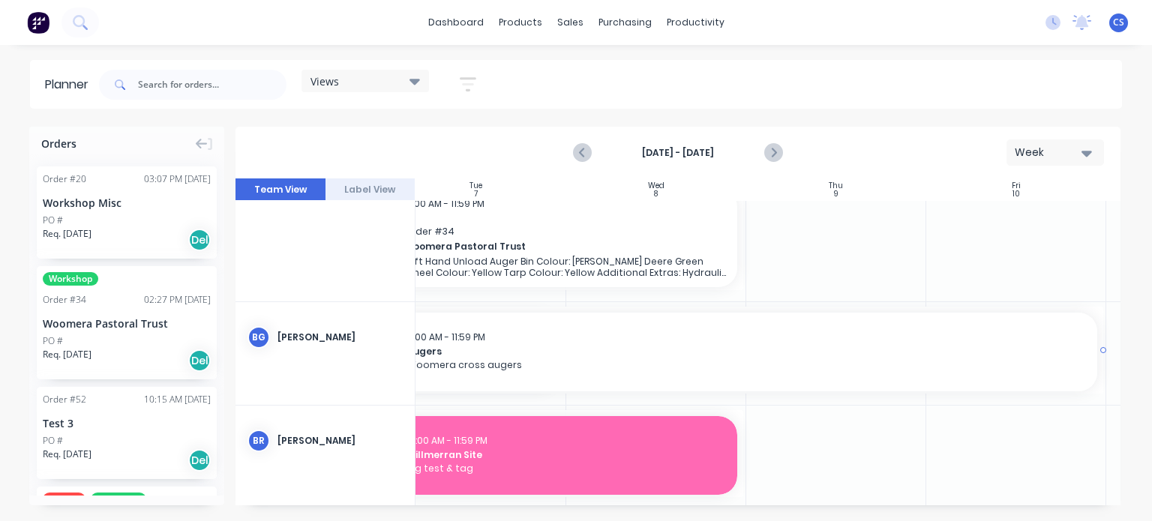
scroll to position [225, 404]
drag, startPoint x: 954, startPoint y: 350, endPoint x: 1056, endPoint y: 355, distance: 102.9
click at [621, 338] on div "6:00 AM - 11:59 PM" at bounding box center [732, 338] width 678 height 14
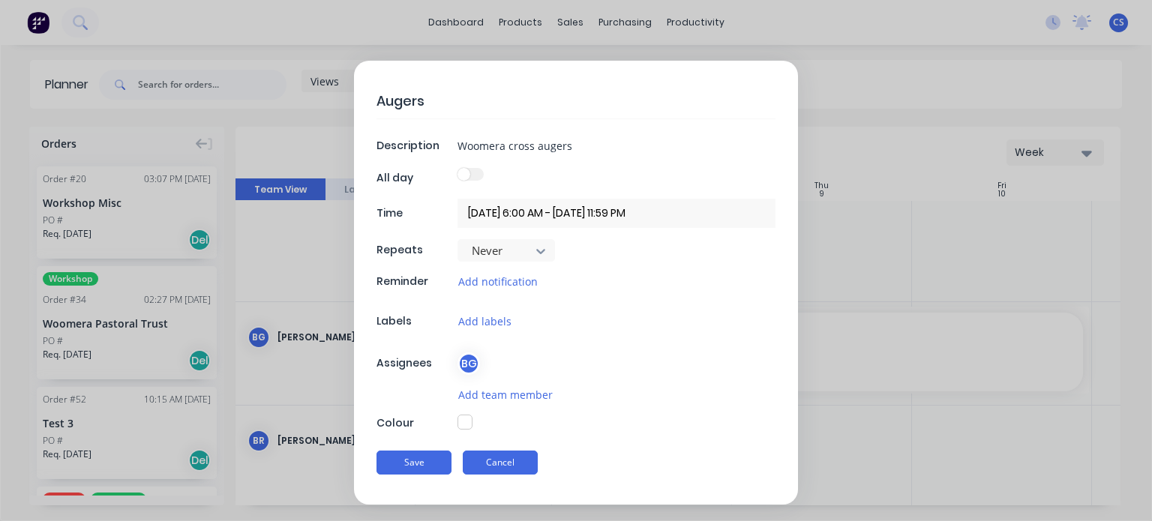
click at [496, 462] on button "Cancel" at bounding box center [500, 463] width 75 height 24
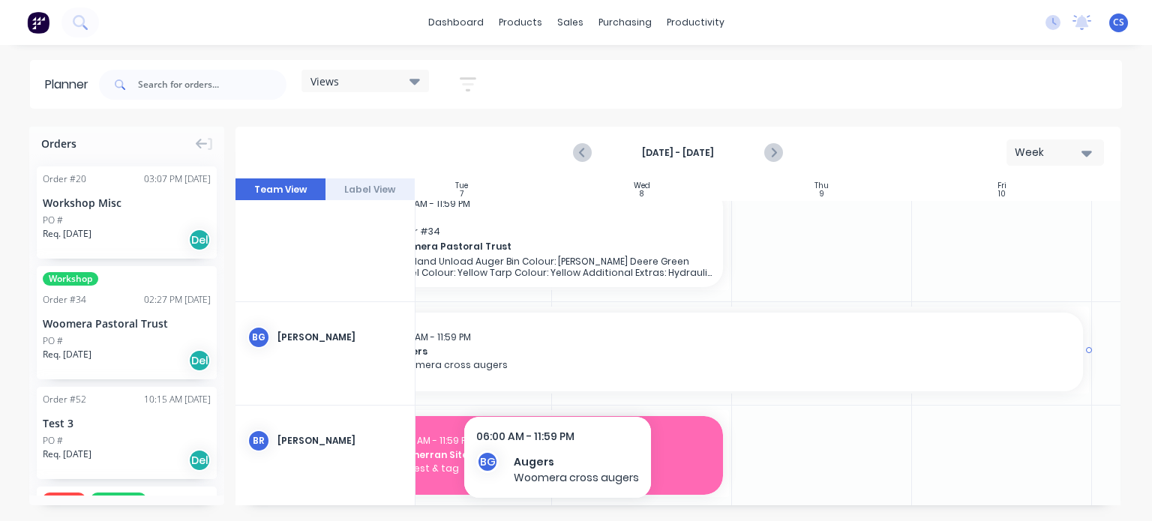
scroll to position [300, 404]
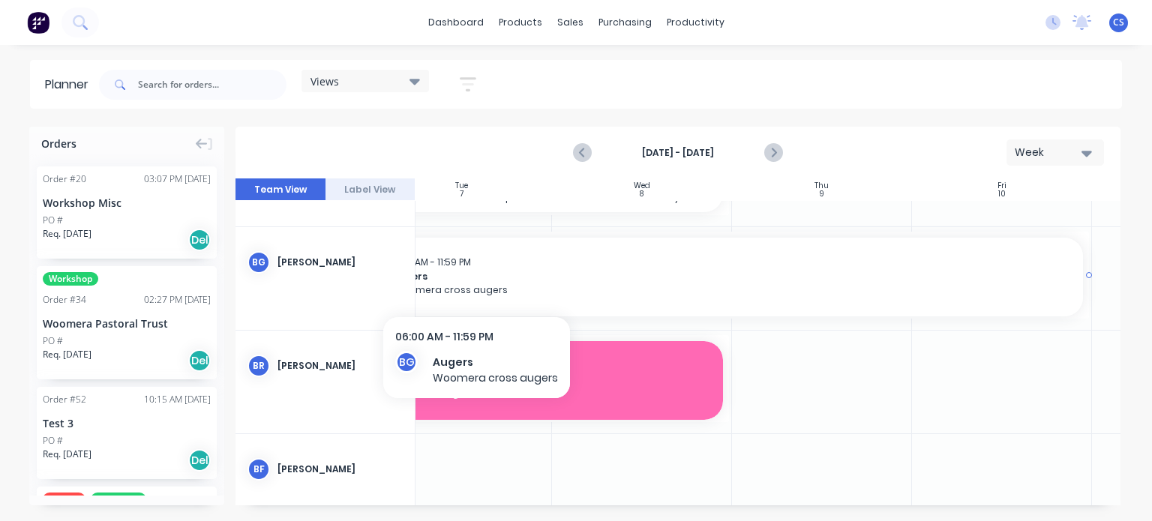
click at [476, 284] on span "Woomera cross augers" at bounding box center [732, 291] width 678 height 14
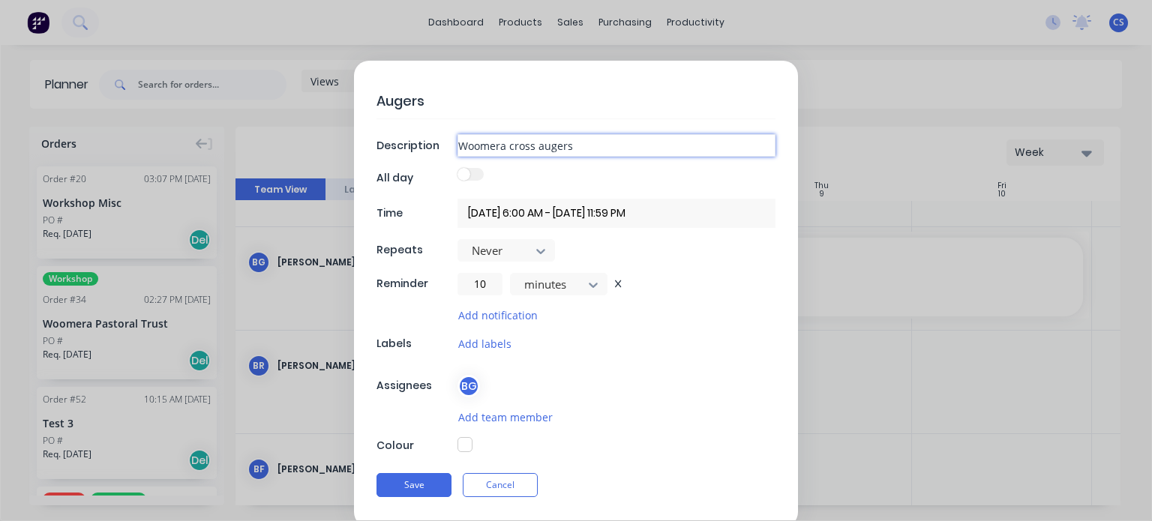
click at [587, 138] on input "Woomera cross augers" at bounding box center [617, 145] width 318 height 23
click at [377, 473] on button "Save" at bounding box center [414, 485] width 75 height 24
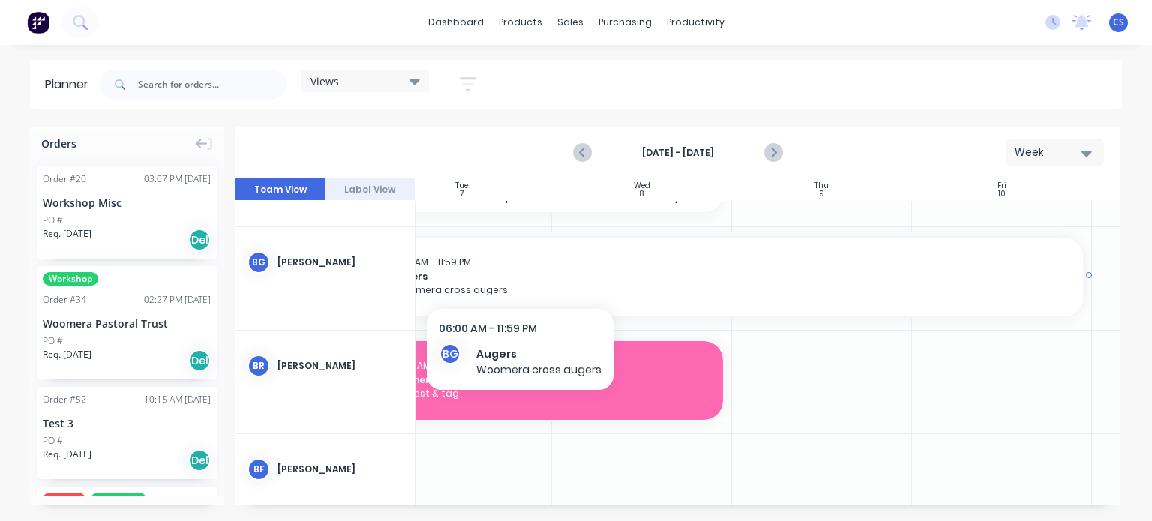
click at [516, 275] on span "Augers" at bounding box center [732, 277] width 678 height 14
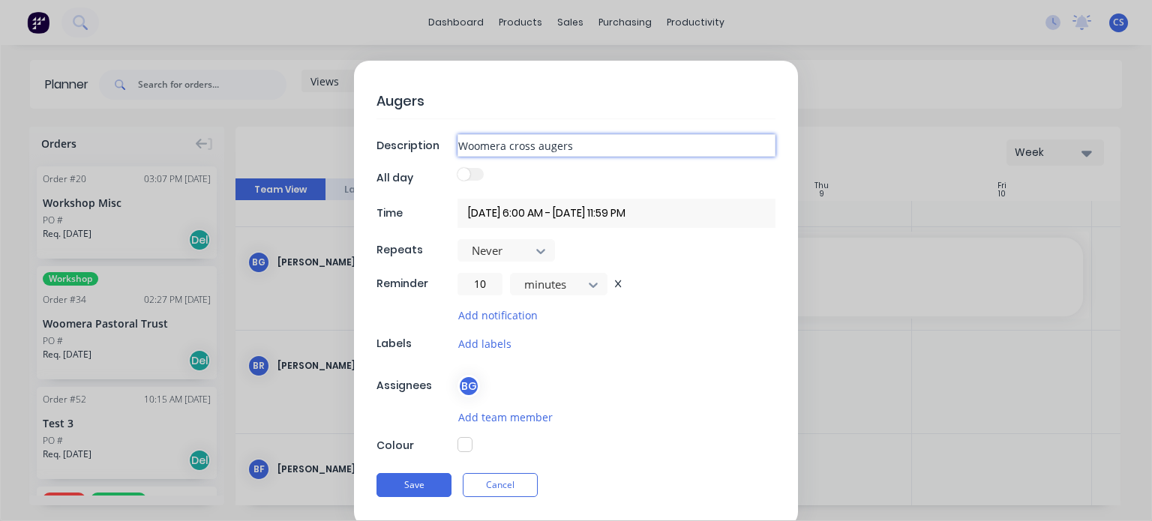
click at [570, 143] on input "Woomera cross augers" at bounding box center [617, 145] width 318 height 23
type textarea "x"
type input "Woomera cross augers,"
type textarea "x"
type input "Woomera cross augers,"
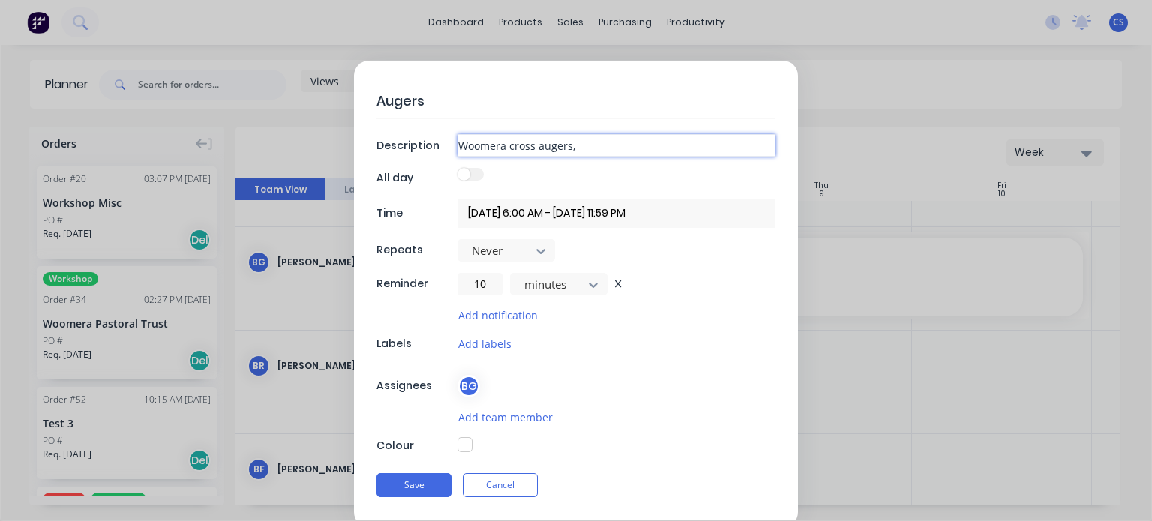
type textarea "x"
type input "Woomera cross augers, W"
type textarea "x"
type input "Woomera cross augers, Wa"
type textarea "x"
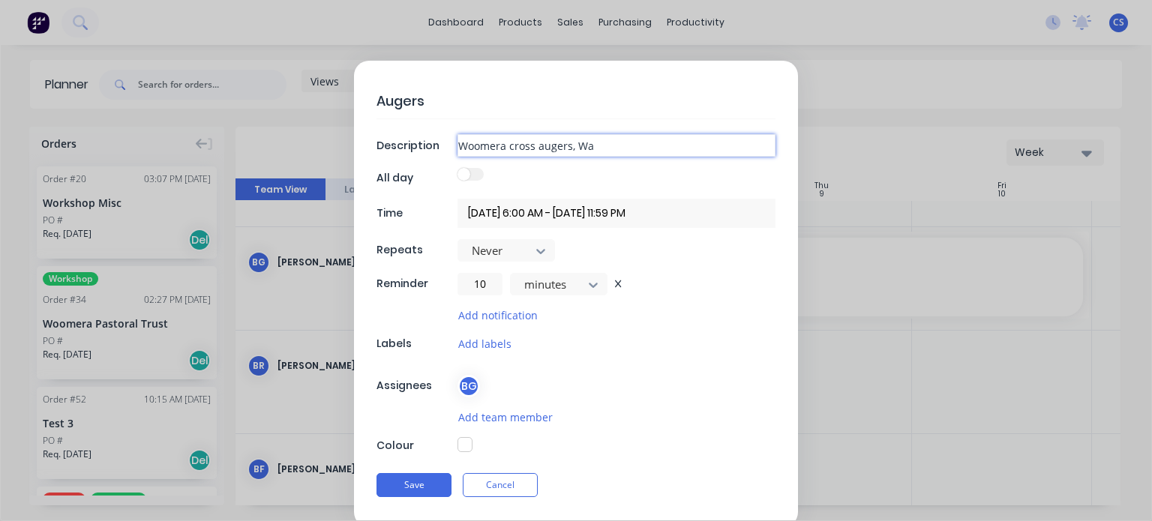
type input "Woomera cross augers, Wan"
type textarea "x"
type input "Woomera cross augers, [PERSON_NAME]"
type textarea "x"
type input "Woomera cross augers, Wanol"
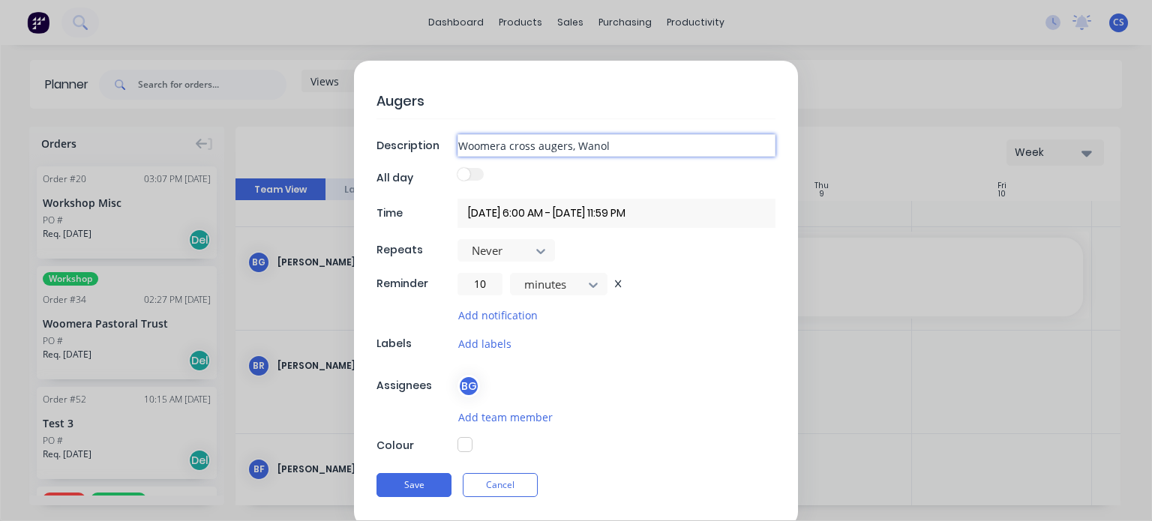
type textarea "x"
type input "Woomera cross augers, Wanolg"
type textarea "x"
type input "Woomera cross augers, Wanolga"
type textarea "x"
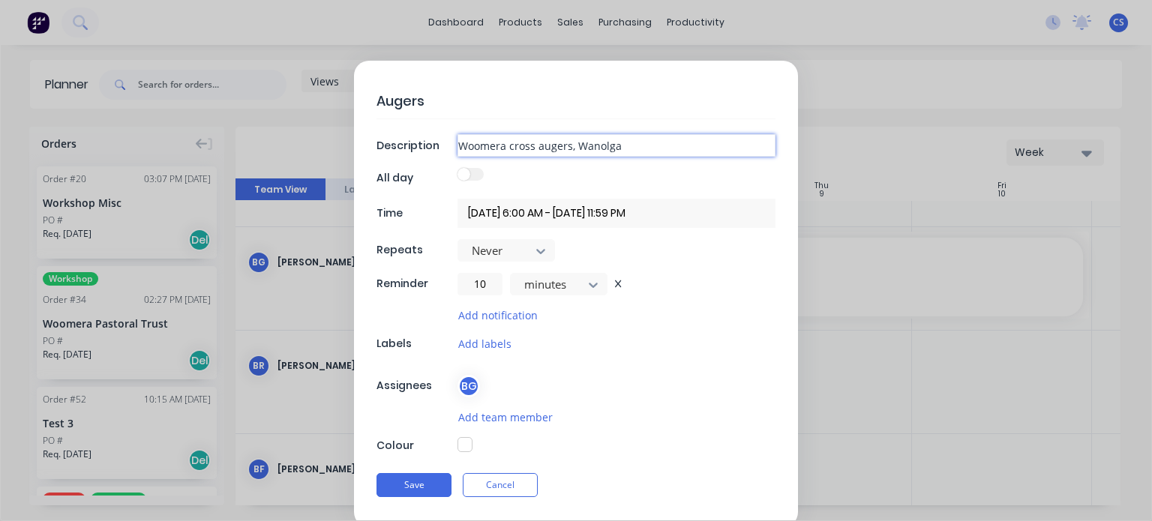
type input "Woomera cross augers, Wanolga"
type textarea "x"
type input "Woomera cross augers, Wanolga"
type textarea "x"
type input "Woomera cross augers, Wanolga"
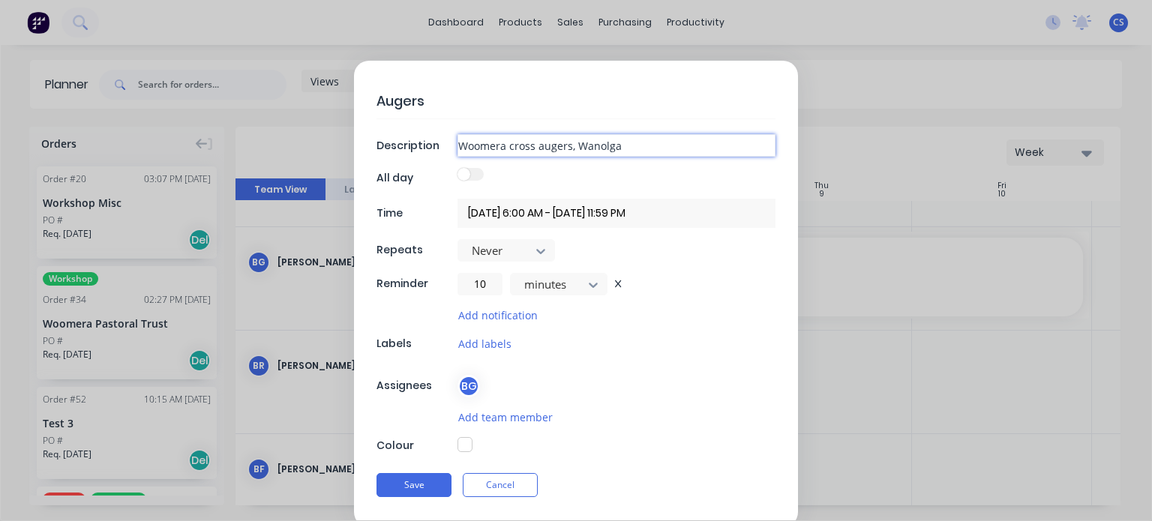
type textarea "x"
type input "Woomera cross augers, Wanolga c"
type textarea "x"
type input "Woomera cross augers, Wanolga cr"
type textarea "x"
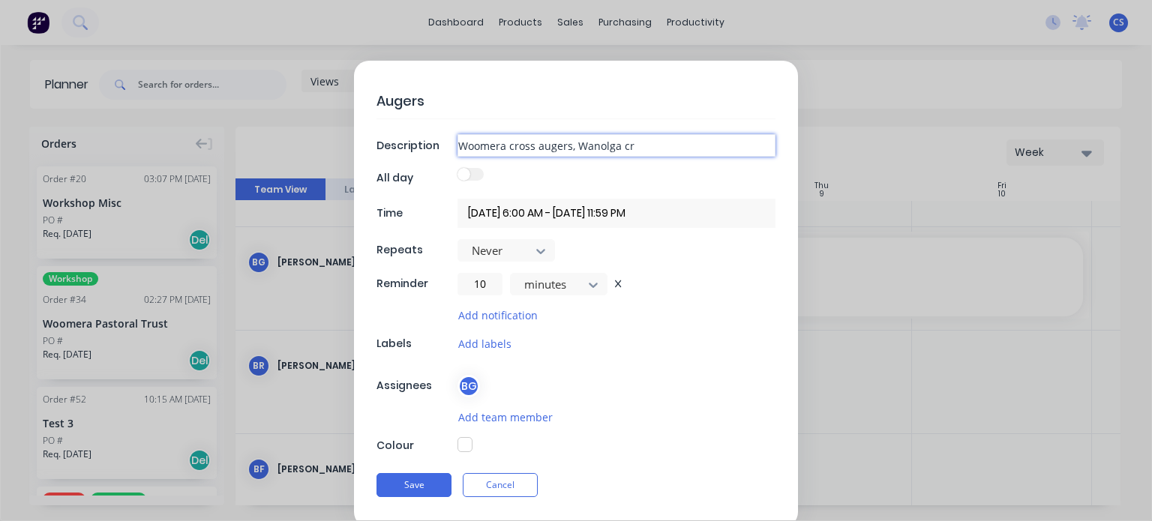
type input "Woomera cross augers, Wanolga cro"
type textarea "x"
type input "Woomera cross augers, Wanolga cros"
type textarea "x"
type input "Woomera cross augers, Wanolga cross"
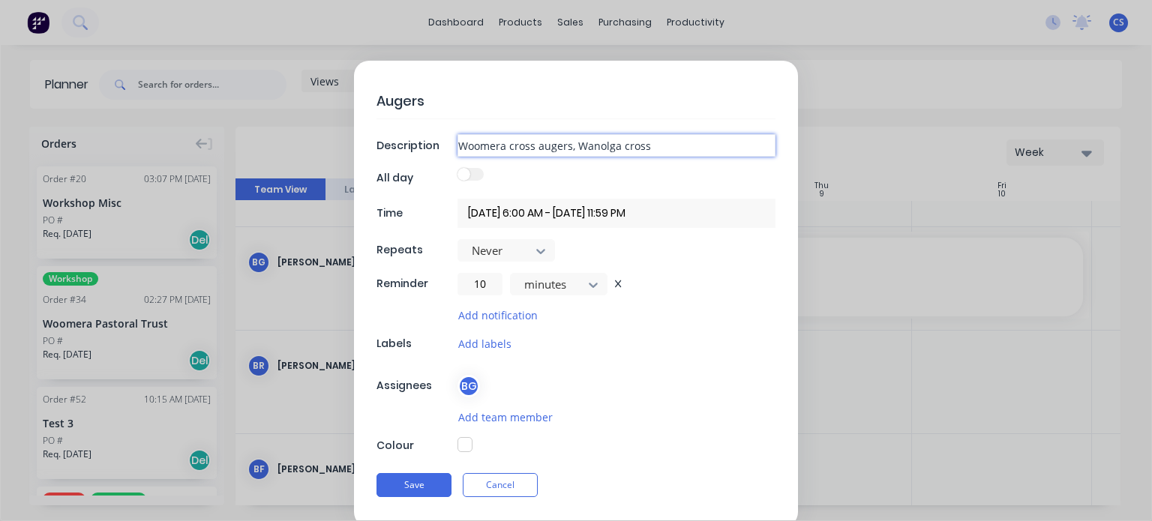
type textarea "x"
type input "Woomera cross augers, Wanolga cross"
type textarea "x"
type input "Woomera cross augers, Wanolga cross a"
type textarea "x"
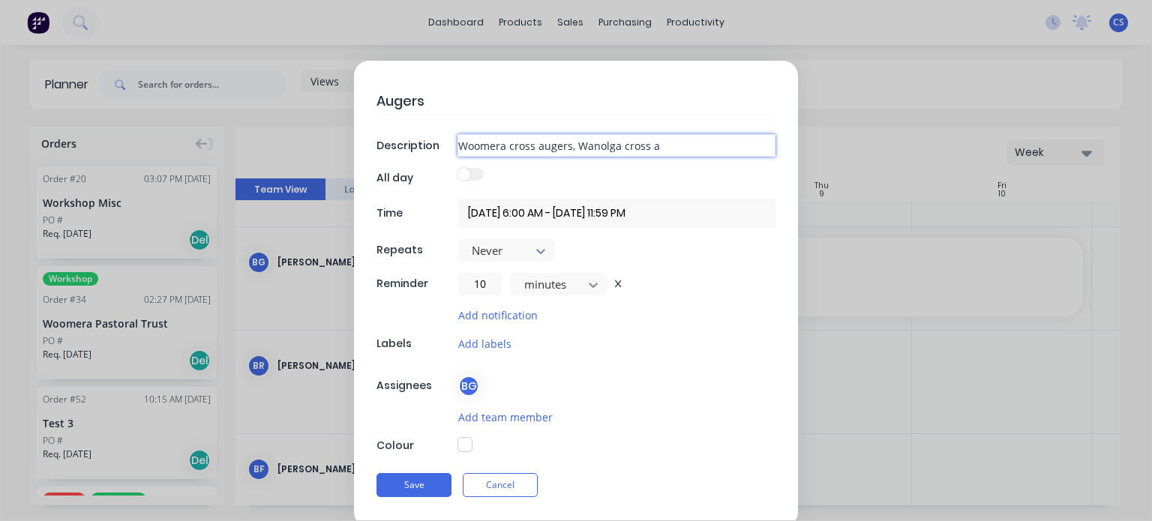
type input "Woomera cross augers, Wanolga cross au"
type textarea "x"
type input "Woomera cross augers, Wanolga cross aug"
type textarea "x"
type input "Woomera cross augers, Wanolga cross auge"
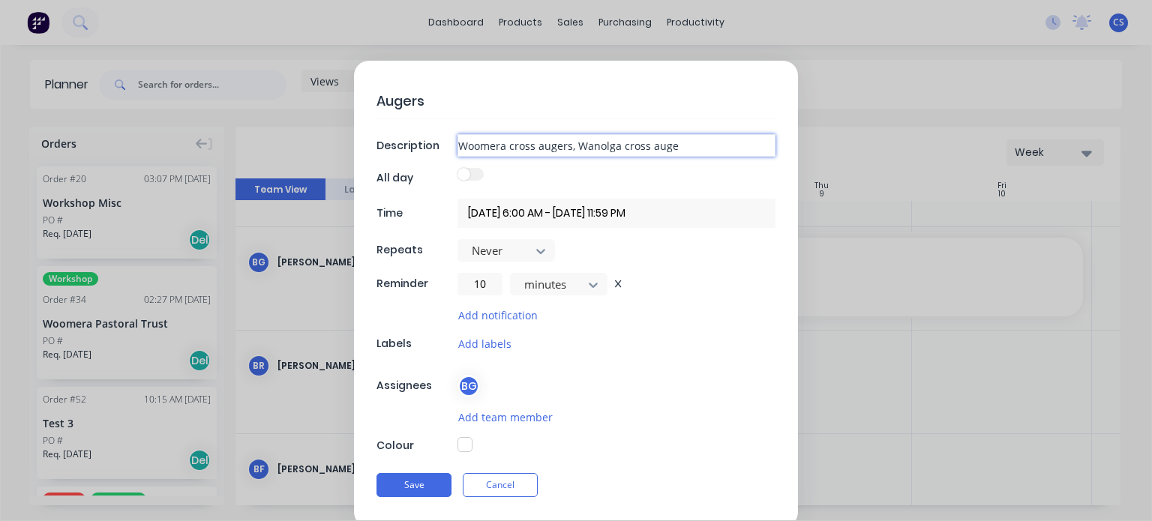
type textarea "x"
type input "Woomera cross augers, Wanolga cross auger"
type textarea "x"
type input "Woomera cross augers, Wanolga cross augers"
type textarea "x"
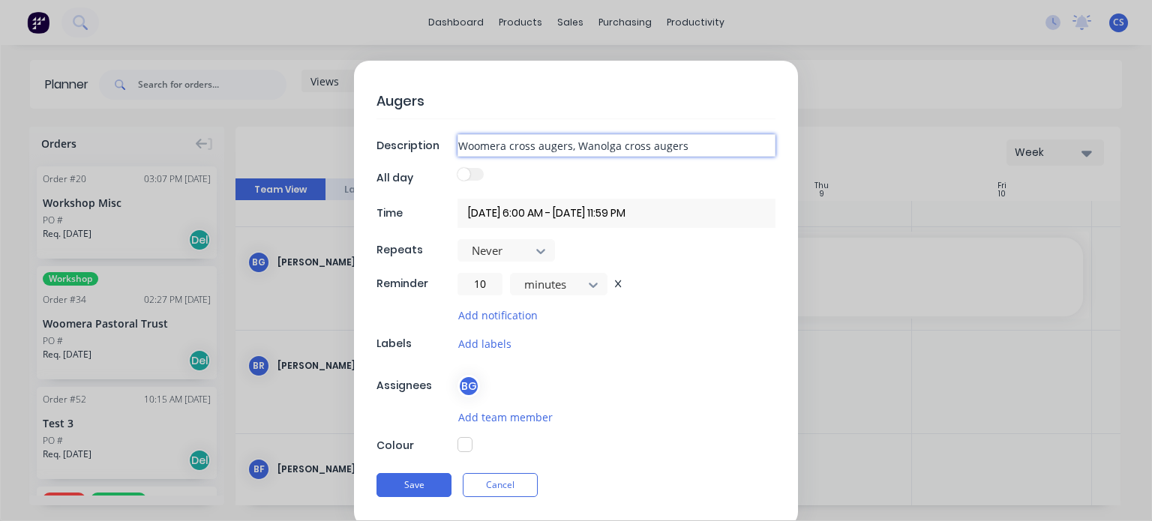
type input "Woomera cross augers, Wanolga cross augers"
type textarea "x"
type input "Woomera cross augers, Wanolga cross augers"
type textarea "x"
type input "Woomera cross augers, Wanolga cross augers,"
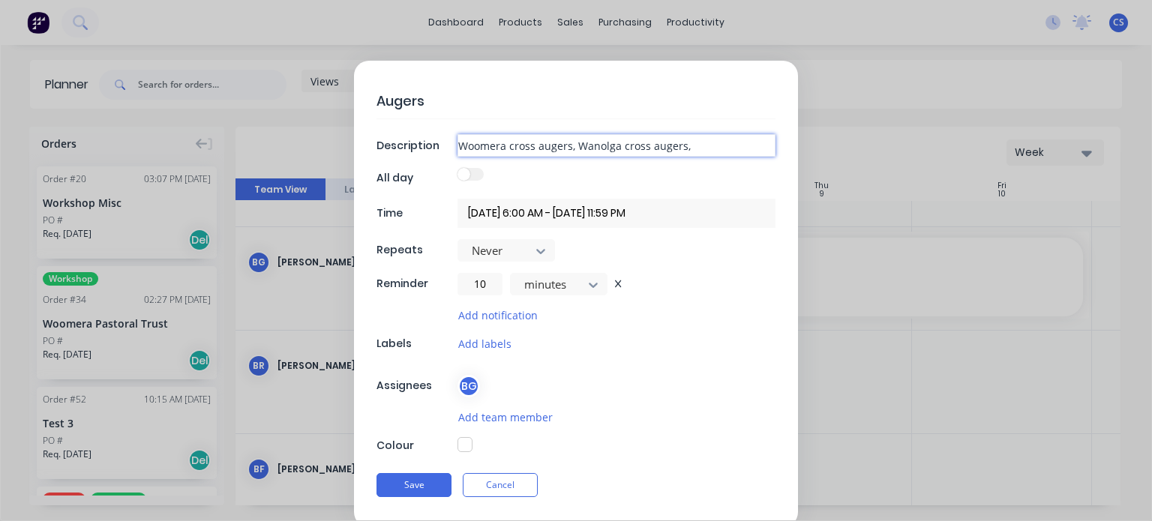
type textarea "x"
type input "Woomera cross augers, Wanolga cross augers,"
type textarea "x"
type input "Woomera cross augers, Wanolga cross augers, g"
type textarea "x"
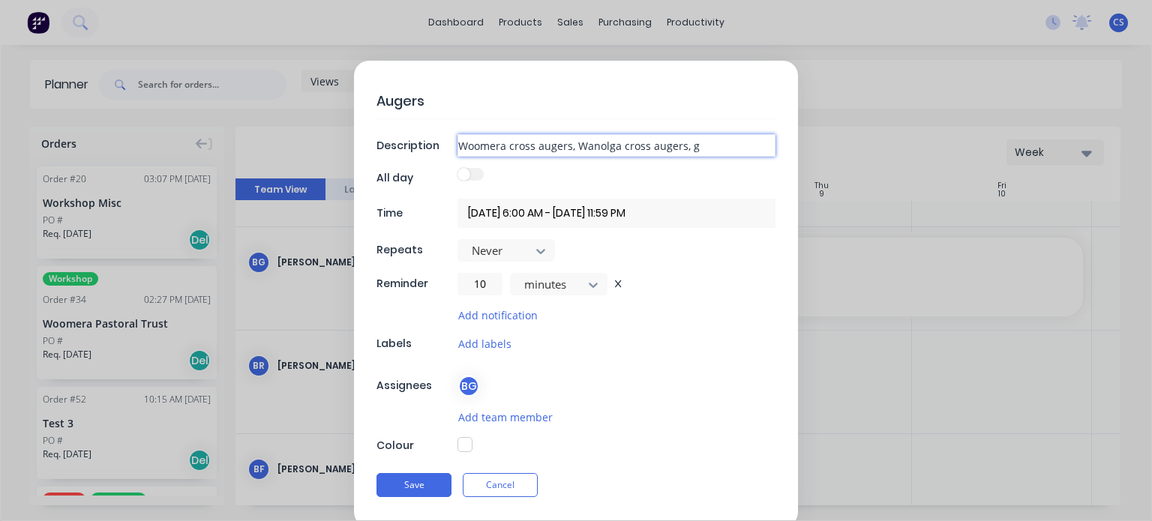
type input "Woomera cross augers, Wanolga cross augers, go"
type textarea "x"
type input "Woomera cross augers, Wanolga cross augers, gou"
type textarea "x"
type input "Woomera cross augers, Wanolga cross augers, [PERSON_NAME]"
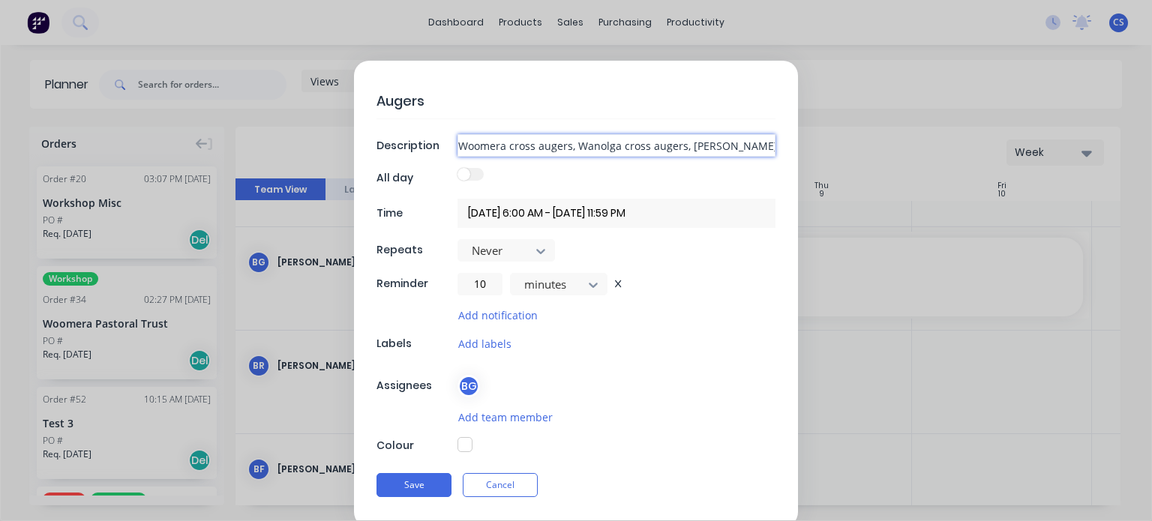
type textarea "x"
type input "Woomera cross augers, Wanolga cross augers, [PERSON_NAME]"
type textarea "x"
type input "Woomera cross augers, Wanolga cross augers, [PERSON_NAME]"
type textarea "x"
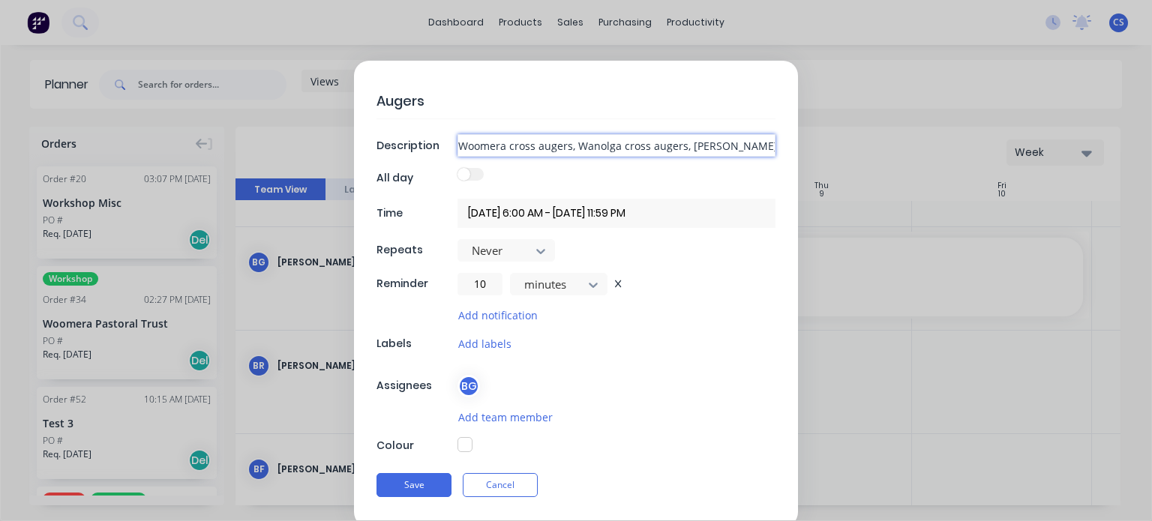
type input "Woomera cross augers, Wanolga cross augers, [PERSON_NAME]"
type textarea "x"
type input "Woomera cross augers, Wanolga cross augers, goulding"
type textarea "x"
type input "Woomera cross augers, Wanolga cross augers, [PERSON_NAME]"
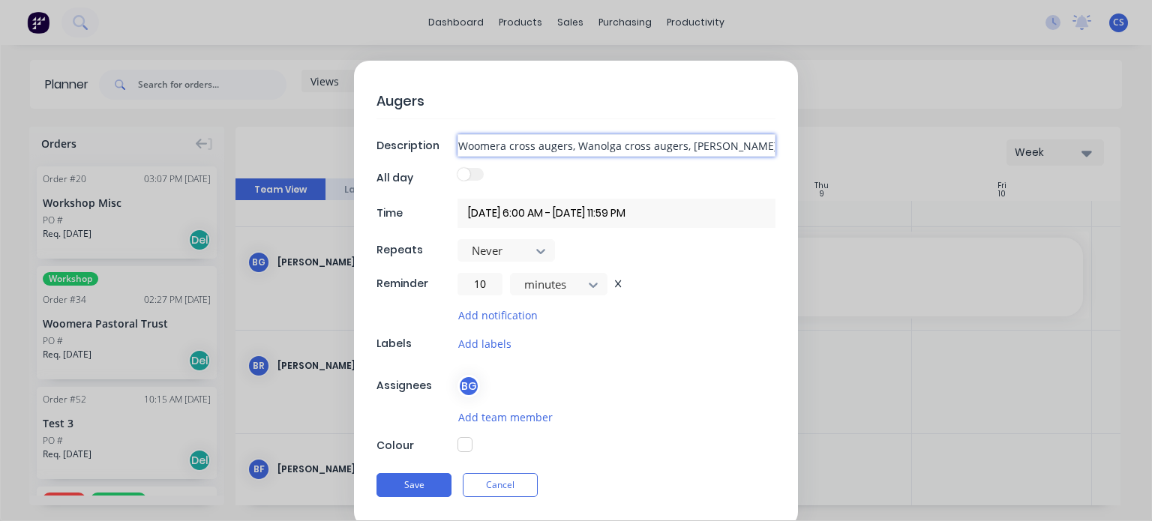
type textarea "x"
type input "Woomera cross augers, Wanolga cross augers, [PERSON_NAME]"
type textarea "x"
type input "Woomera cross augers, Wanolga cross augers, gouldings b"
type textarea "x"
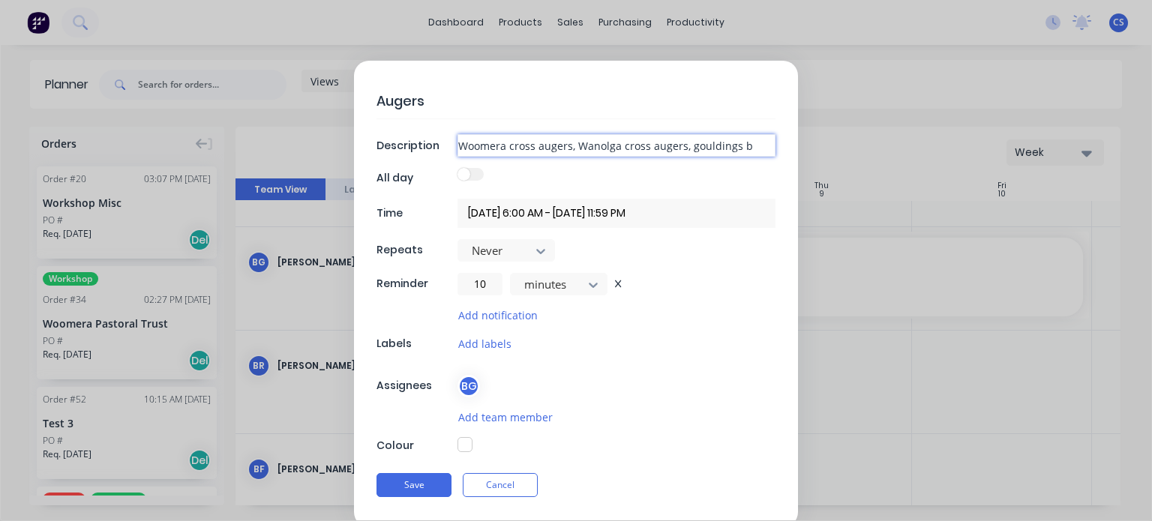
type input "Woomera cross augers, Wanolga cross augers, [PERSON_NAME] bo"
type textarea "x"
type input "Woomera cross augers, Wanolga cross augers, gouldings bot"
type textarea "x"
type input "Woomera cross augers, Wanolga cross augers, gouldings [PERSON_NAME]"
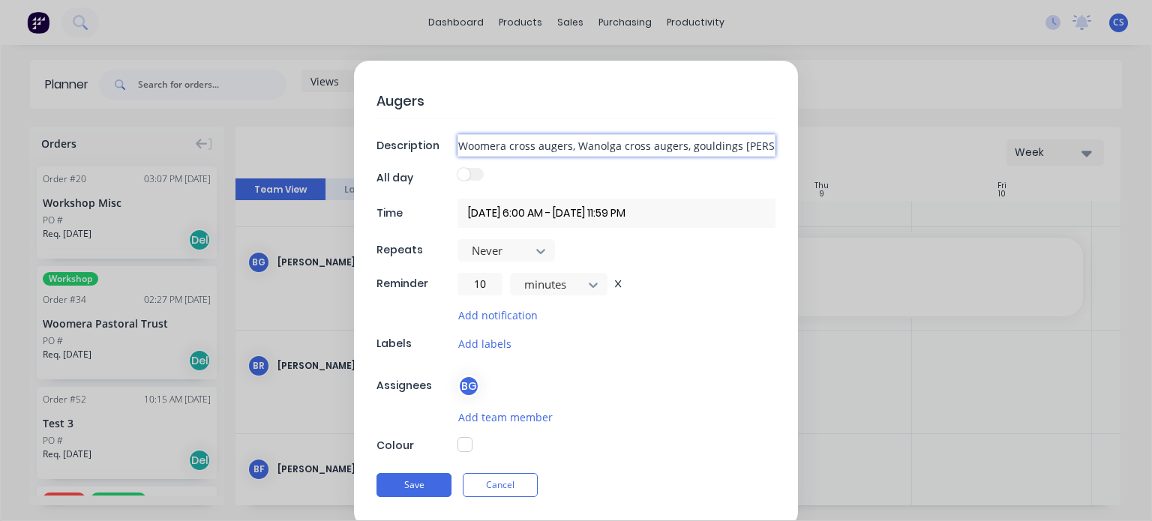
type textarea "x"
type input "Woomera cross augers, Wanolga cross augers, gouldings [PERSON_NAME]"
type textarea "x"
type input "Woomera cross augers, Wanolga cross augers, gouldings bottom"
type textarea "x"
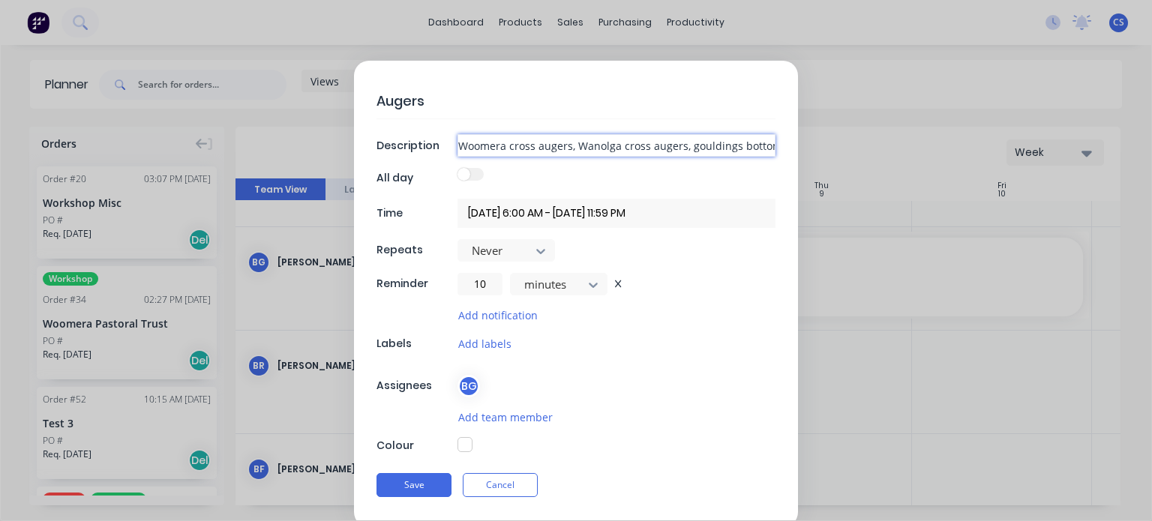
type input "Woomera cross augers, Wanolga cross augers, gouldings bottom,"
type textarea "x"
type input "Woomera cross augers, Wanolga cross augers, gouldings bottom,"
type textarea "x"
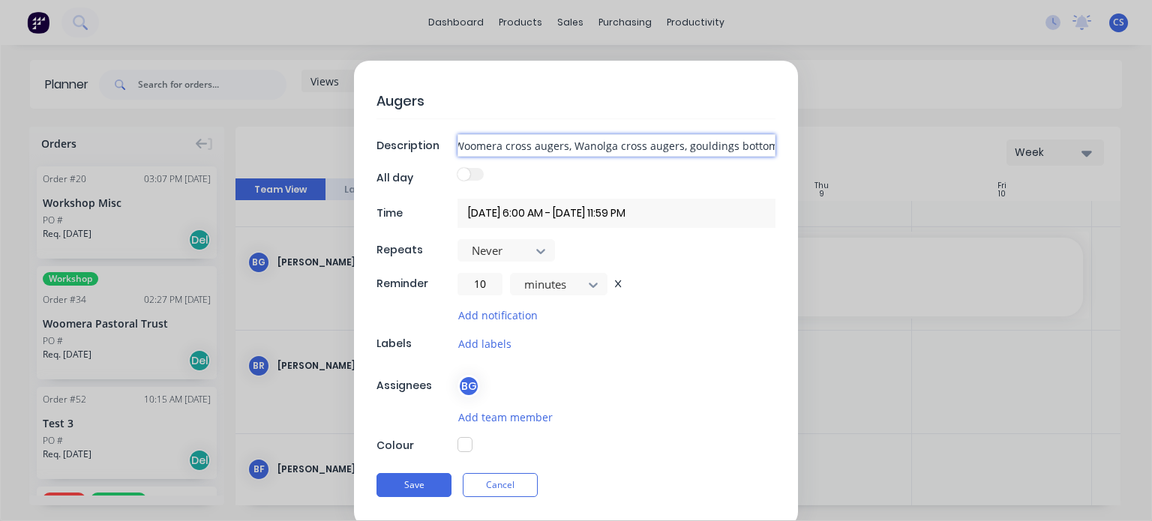
type input "Woomera cross augers, Wanolga cross augers, gouldings bottom, w"
type textarea "x"
type input "Woomera cross augers, Wanolga cross augers, gouldings bottom, wal"
type textarea "x"
type input "Woomera cross augers, Wanolga cross augers, gouldings bottom, [PERSON_NAME]"
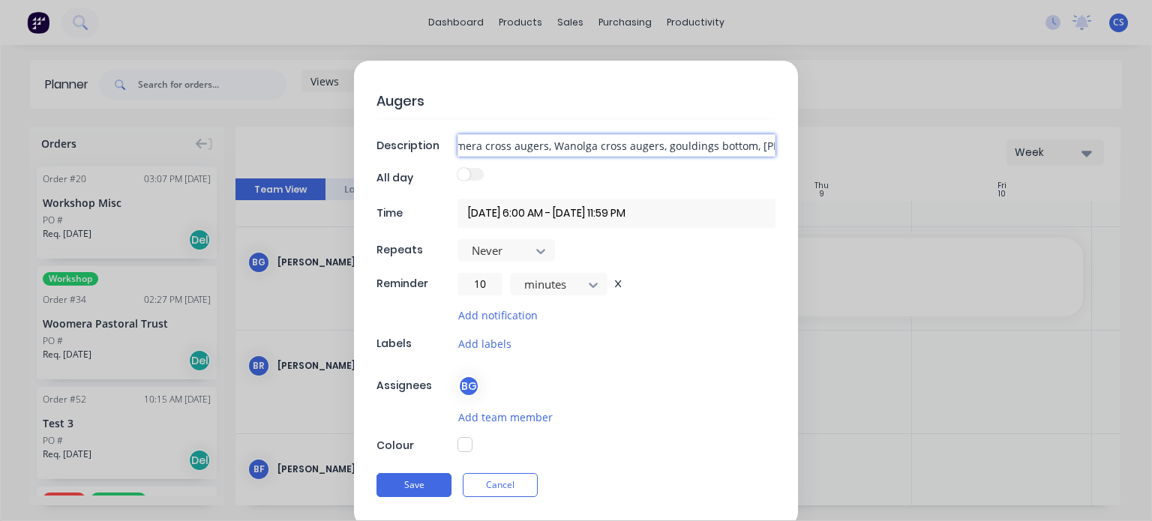
type textarea "x"
type input "Woomera cross augers, Wanolga cross augers, gouldings bottom, walte"
type textarea "x"
type input "Woomera cross augers, Wanolga cross augers, gouldings bottom, [PERSON_NAME]"
type textarea "x"
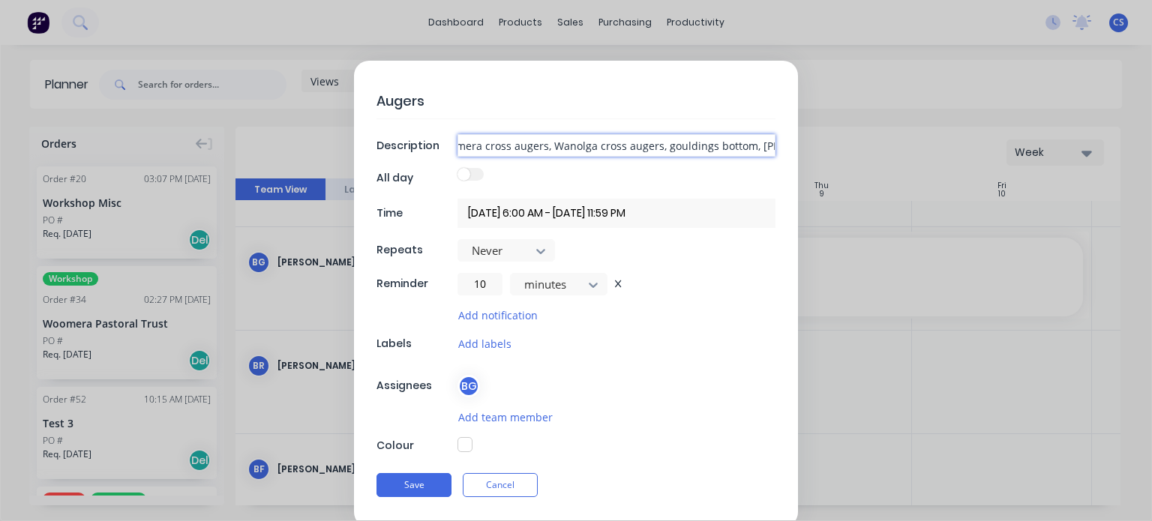
type input "Woomera cross augers, Wanolga cross augers, gouldings bottom, [PERSON_NAME]"
type textarea "x"
type input "Woomera cross augers, Wanolga cross augers, gouldings bottom, [PERSON_NAME]"
type textarea "x"
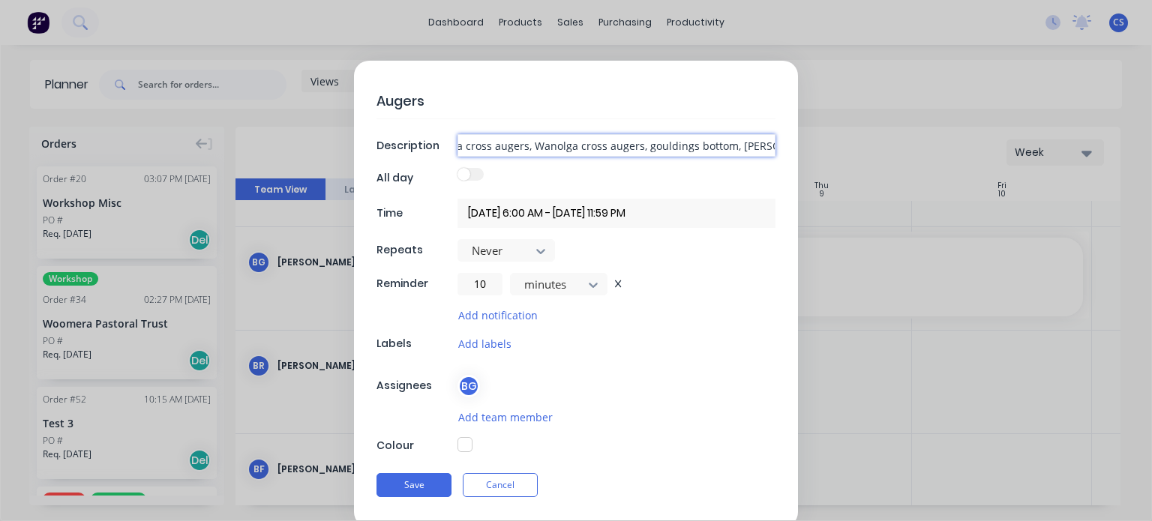
type input "Woomera cross augers, Wanolga cross augers, gouldings bottom, [PERSON_NAME]"
type textarea "x"
type input "Woomera cross augers, Wanolga cross augers, gouldings bottom, [PERSON_NAME]"
type textarea "x"
type input "Woomera cross augers, Wanolga cross augers, gouldings bottom, [PERSON_NAME] bros"
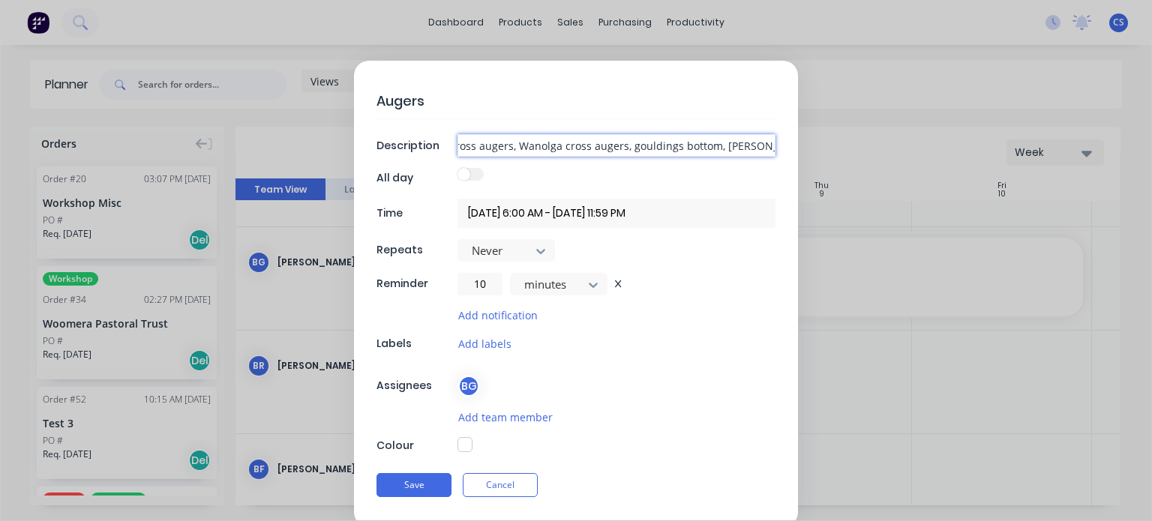
type textarea "x"
type input "Woomera cross augers, Wanolga cross augers, gouldings bottom, [PERSON_NAME]"
type textarea "x"
type input "Woomera cross augers, Wanolga cross augers, gouldings bottom, [PERSON_NAME]"
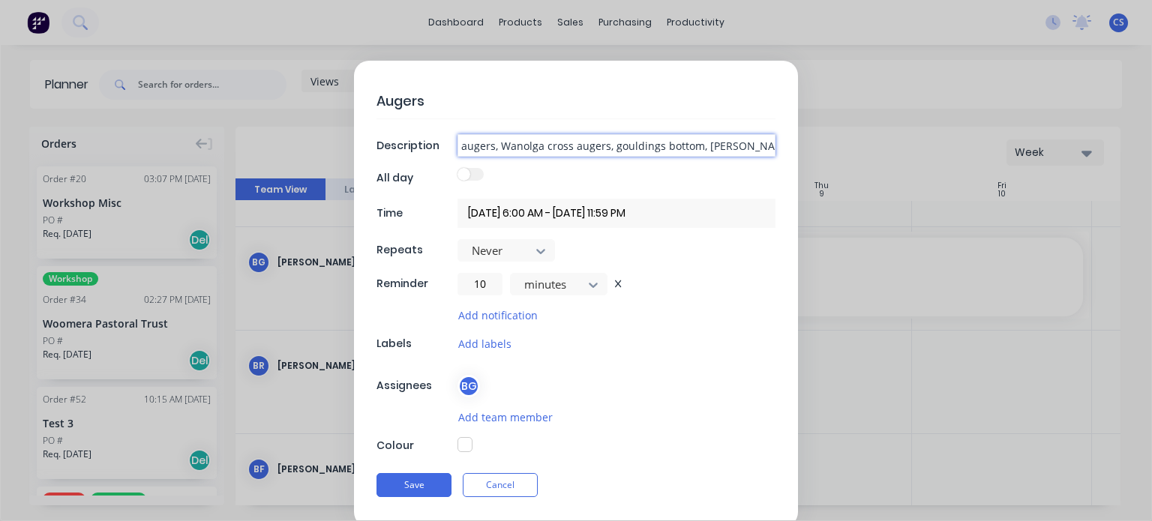
type textarea "x"
type input "Woomera cross augers, Wanolga cross augers, gouldings bottom, [PERSON_NAME]"
type textarea "x"
type input "Woomera cross augers, Wanolga cross augers, gouldings bottom, [PERSON_NAME]"
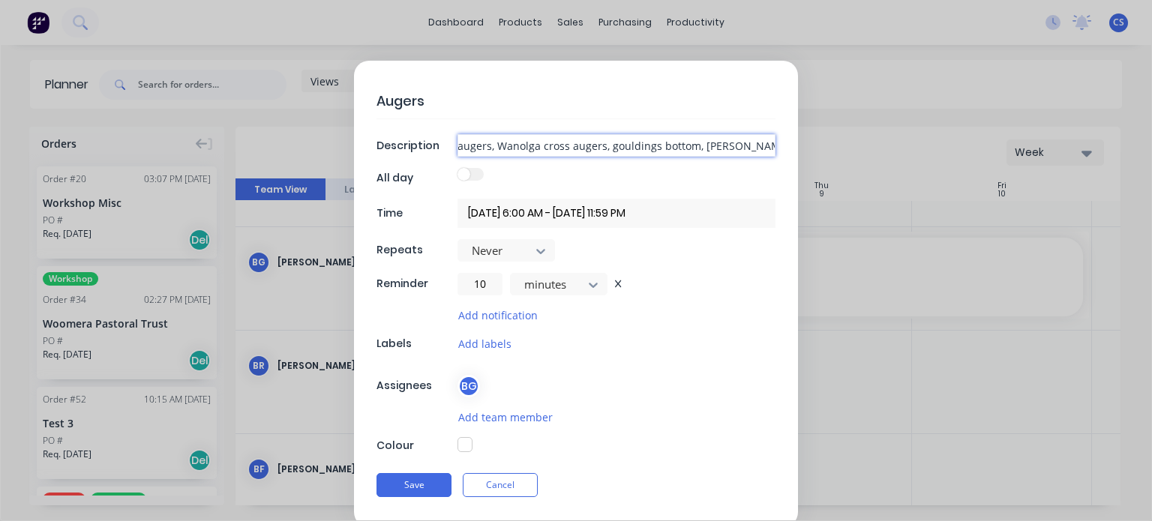
type textarea "x"
type input "Woomera cross augers, Wanolga cross augers, gouldings bottom, [PERSON_NAME] b"
type textarea "x"
type input "Woomera cross augers, Wanolga cross augers, gouldings bottom, [PERSON_NAME]"
type textarea "x"
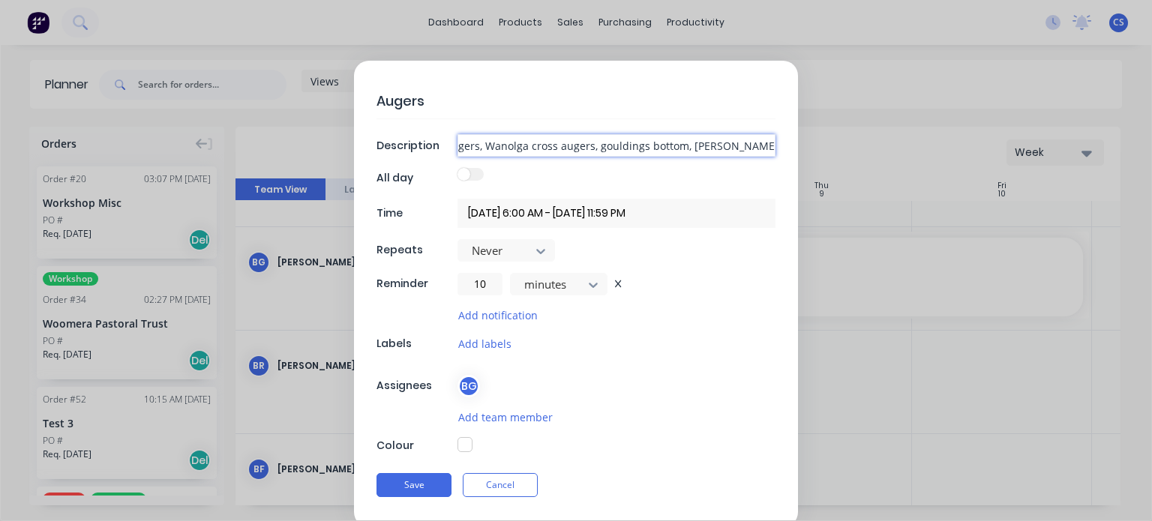
type input "Woomera cross augers, Wanolga cross augers, gouldings bottom, [PERSON_NAME] bot"
type textarea "x"
type input "Woomera cross augers, Wanolga cross augers, gouldings bottom, [PERSON_NAME]"
type textarea "x"
type input "Woomera cross augers, Wanolga cross augers, gouldings bottom, [PERSON_NAME]"
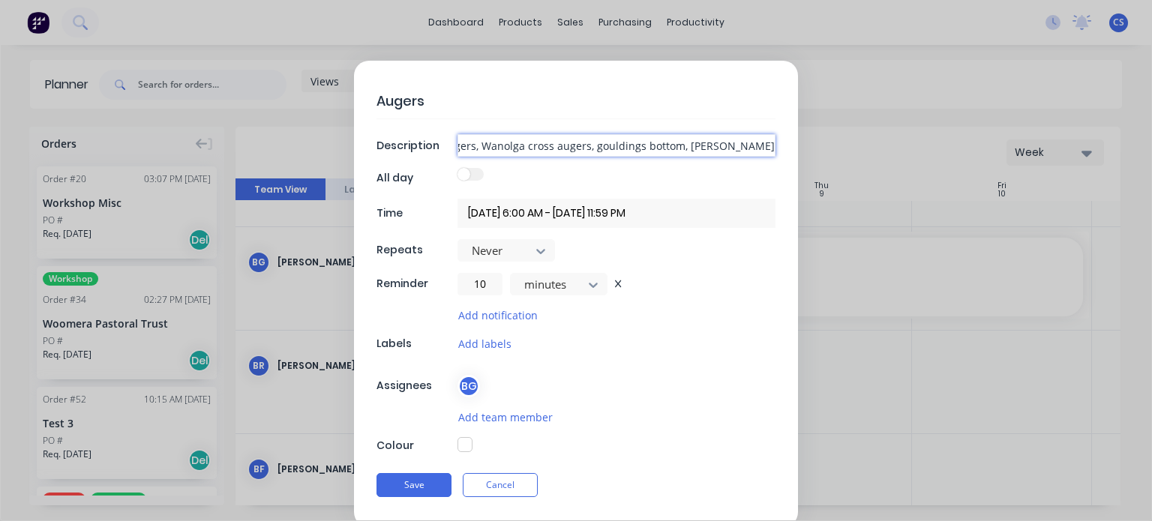
type textarea "x"
type input "Woomera cross augers, Wanolga cross augers, gouldings bottom, [PERSON_NAME] bot…"
type textarea "x"
type input "Woomera cross augers, Wanolga cross augers, gouldings bottom, [PERSON_NAME] bot…"
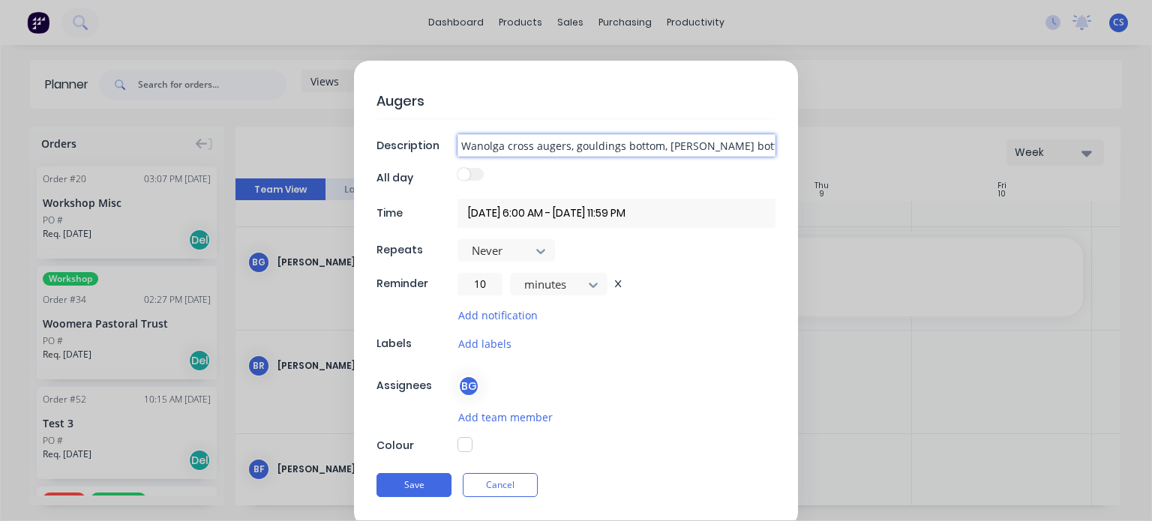
scroll to position [0, 119]
type textarea "x"
type input "Woomera cross augers, Wanolga cross augers, gouldings bottom, [PERSON_NAME] bot…"
type textarea "x"
type input "Woomera cross augers, Wanolga cross augers, gouldings bottom, [PERSON_NAME] bot…"
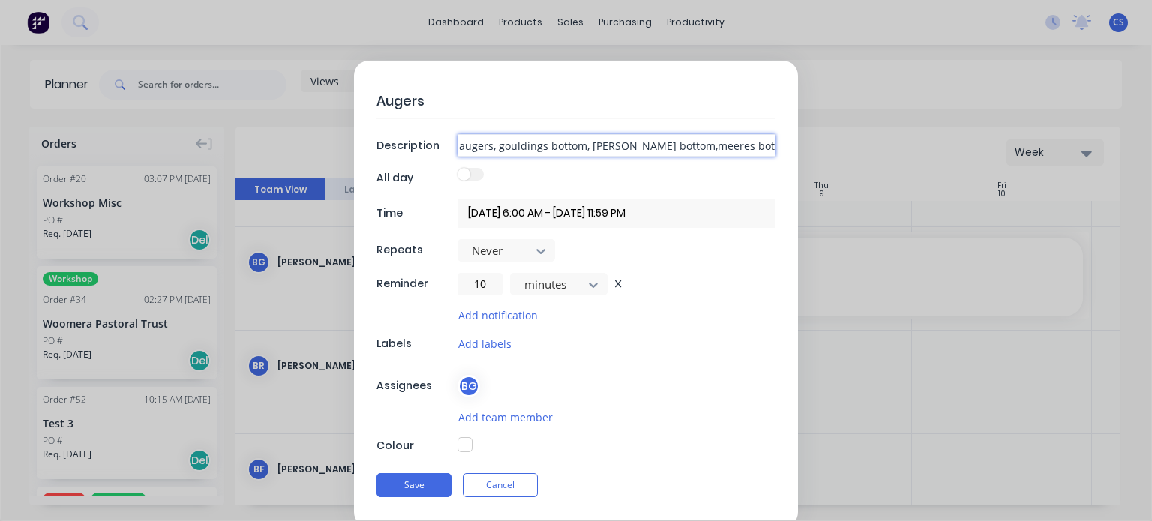
scroll to position [0, 200]
click at [377, 473] on button "Save" at bounding box center [414, 485] width 75 height 24
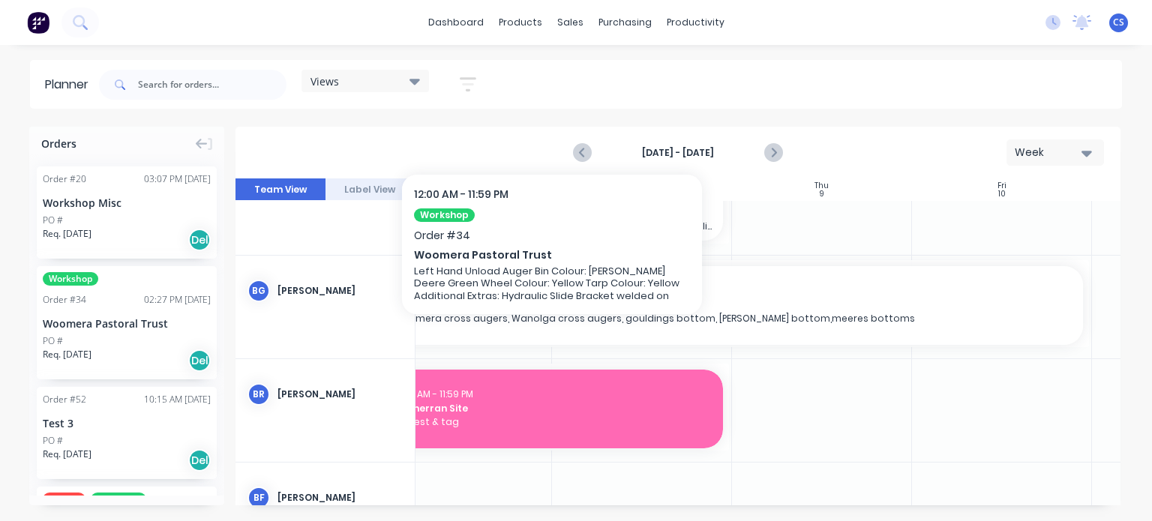
scroll to position [300, 404]
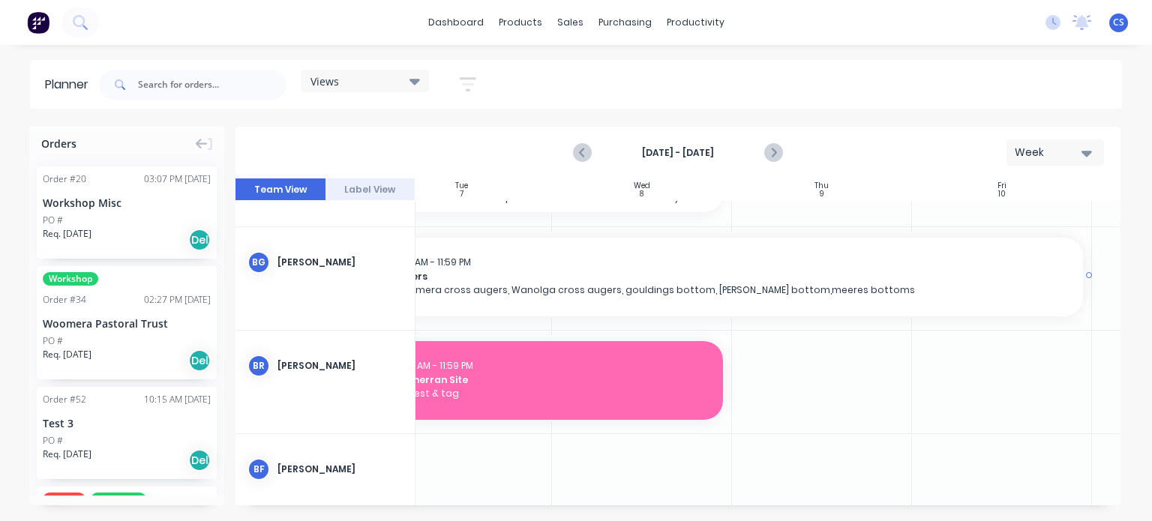
click at [978, 281] on span "Augers" at bounding box center [732, 277] width 678 height 14
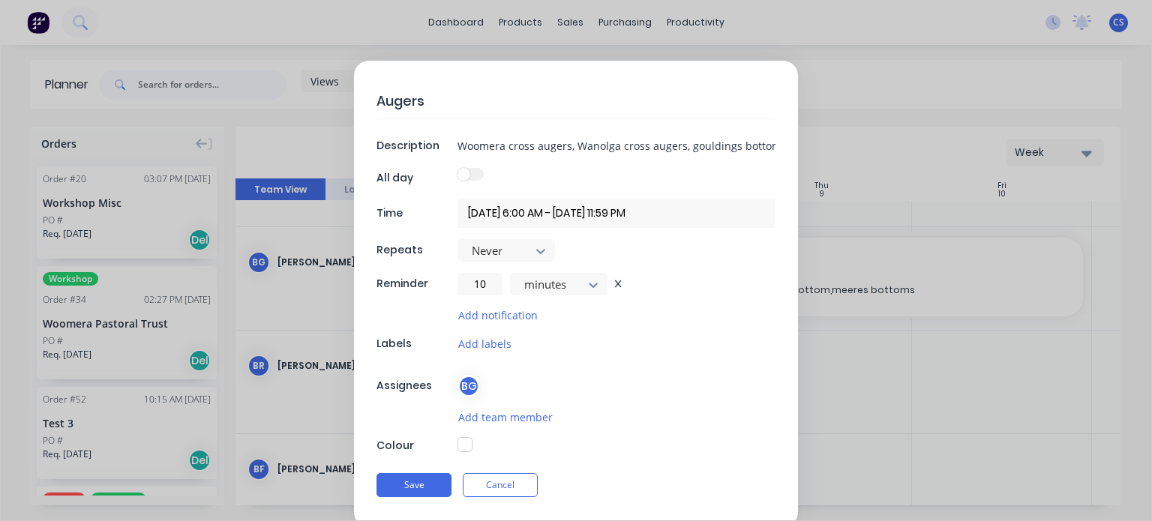
click at [1005, 368] on form "Augers Description Woomera cross augers, Wanolga cross augers, gouldings bottom…" at bounding box center [576, 294] width 1121 height 467
click at [893, 269] on form "Augers Description Woomera cross augers, Wanolga cross augers, gouldings bottom…" at bounding box center [576, 294] width 1121 height 467
click at [815, 35] on div "Augers Description Woomera cross augers, Wanolga cross augers, gouldings bottom…" at bounding box center [576, 260] width 1152 height 521
click at [718, 104] on textarea "Augers" at bounding box center [576, 100] width 399 height 35
click at [840, 509] on form "Augers Description Woomera cross augers, Wanolga cross augers, gouldings bottom…" at bounding box center [576, 294] width 1121 height 467
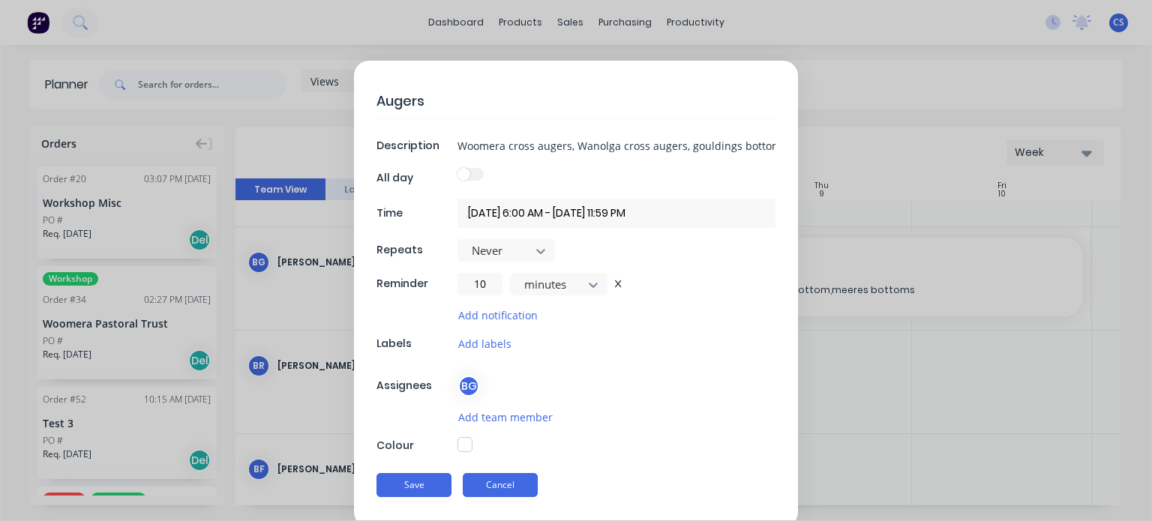
click at [513, 479] on button "Cancel" at bounding box center [500, 485] width 75 height 24
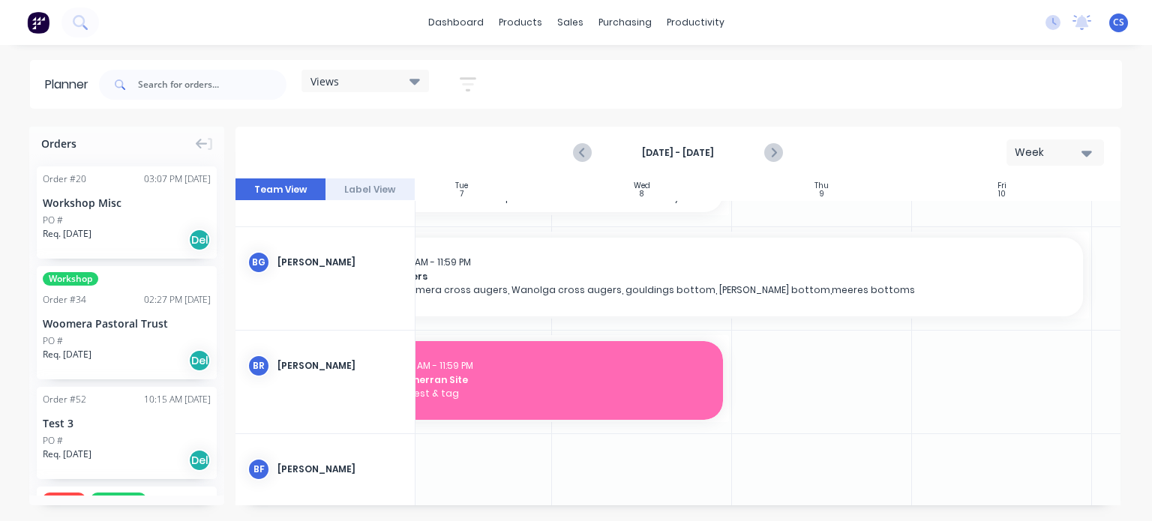
click at [1044, 443] on div at bounding box center [1002, 478] width 180 height 89
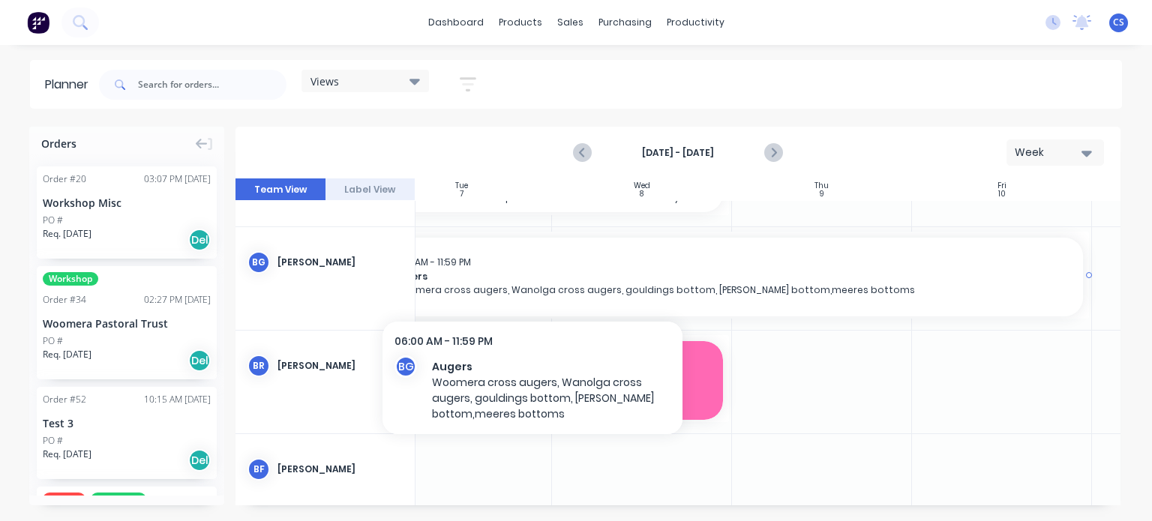
click at [533, 277] on span "Augers" at bounding box center [732, 277] width 678 height 14
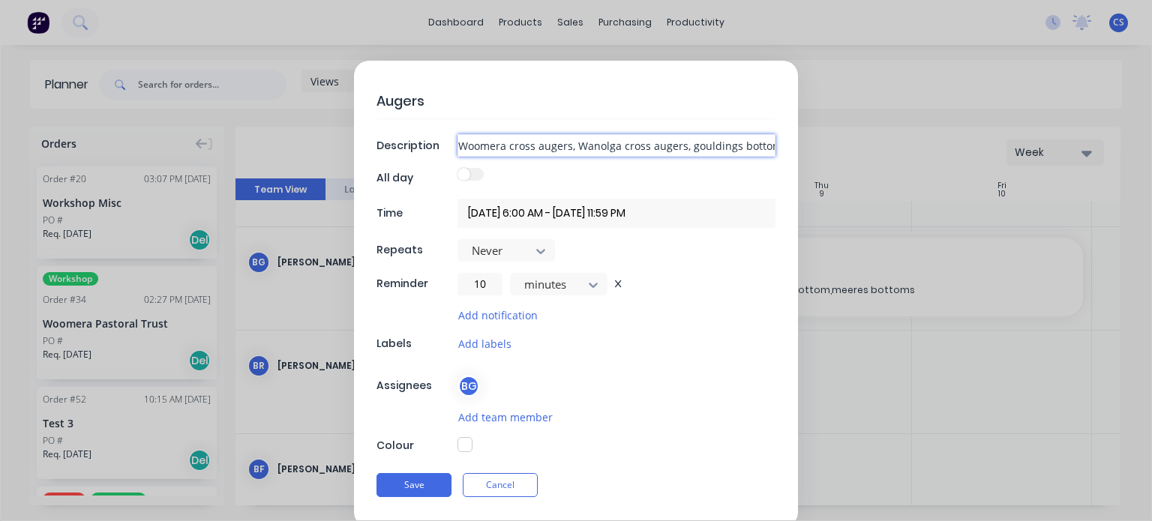
click at [673, 146] on input "Woomera cross augers, Wanolga cross augers, gouldings bottom, [PERSON_NAME] bot…" at bounding box center [617, 145] width 318 height 23
click at [675, 146] on input "Woomera cross augers, Wanolga cross augers, gouldings bottom, [PERSON_NAME] bot…" at bounding box center [617, 145] width 318 height 23
click at [515, 488] on button "Cancel" at bounding box center [500, 485] width 75 height 24
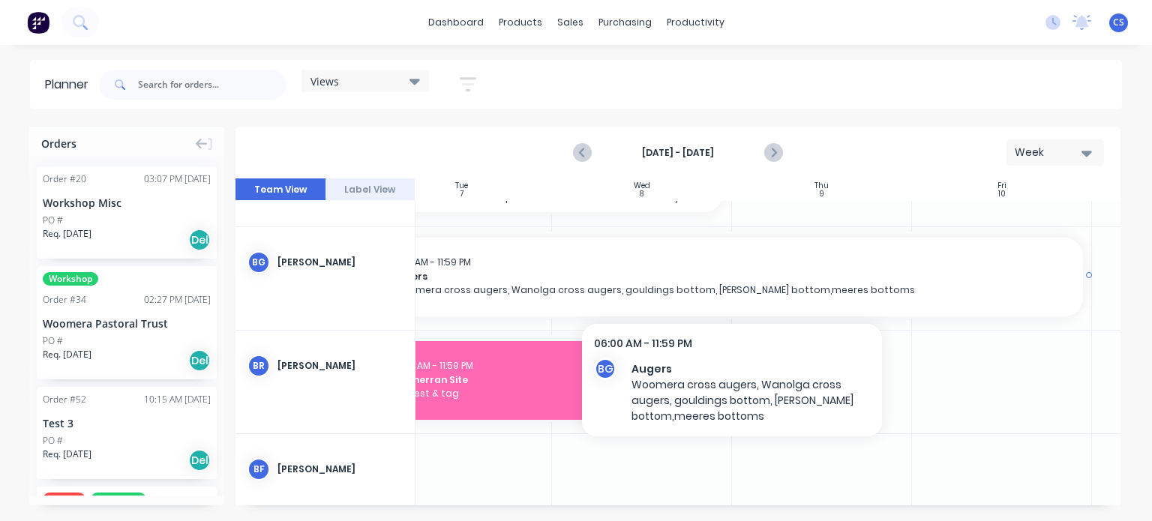
click at [685, 253] on div "6:00 AM - 11:59 PM Augers Woomera cross augers, Wanolga cross augers, gouldings…" at bounding box center [732, 277] width 702 height 79
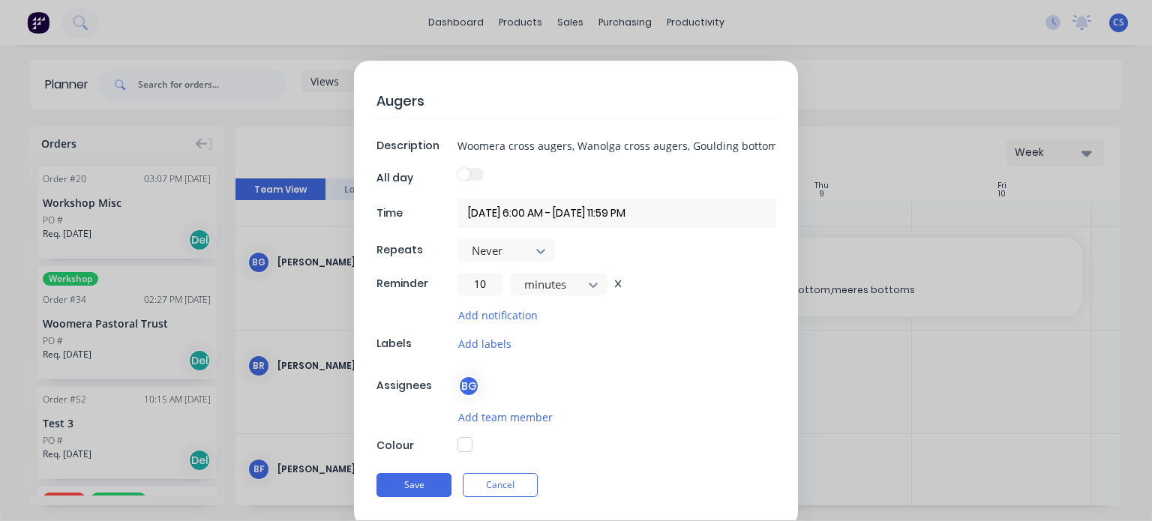
click at [945, 398] on form "Augers Description Woomera cross augers, Wanolga cross augers, Goulding bottom …" at bounding box center [576, 294] width 1121 height 467
click at [880, 521] on form "Augers Description Woomera cross augers, Wanolga cross augers, Goulding bottom …" at bounding box center [576, 294] width 1121 height 467
click at [498, 488] on button "Cancel" at bounding box center [500, 485] width 75 height 24
